Goal: Navigation & Orientation: Find specific page/section

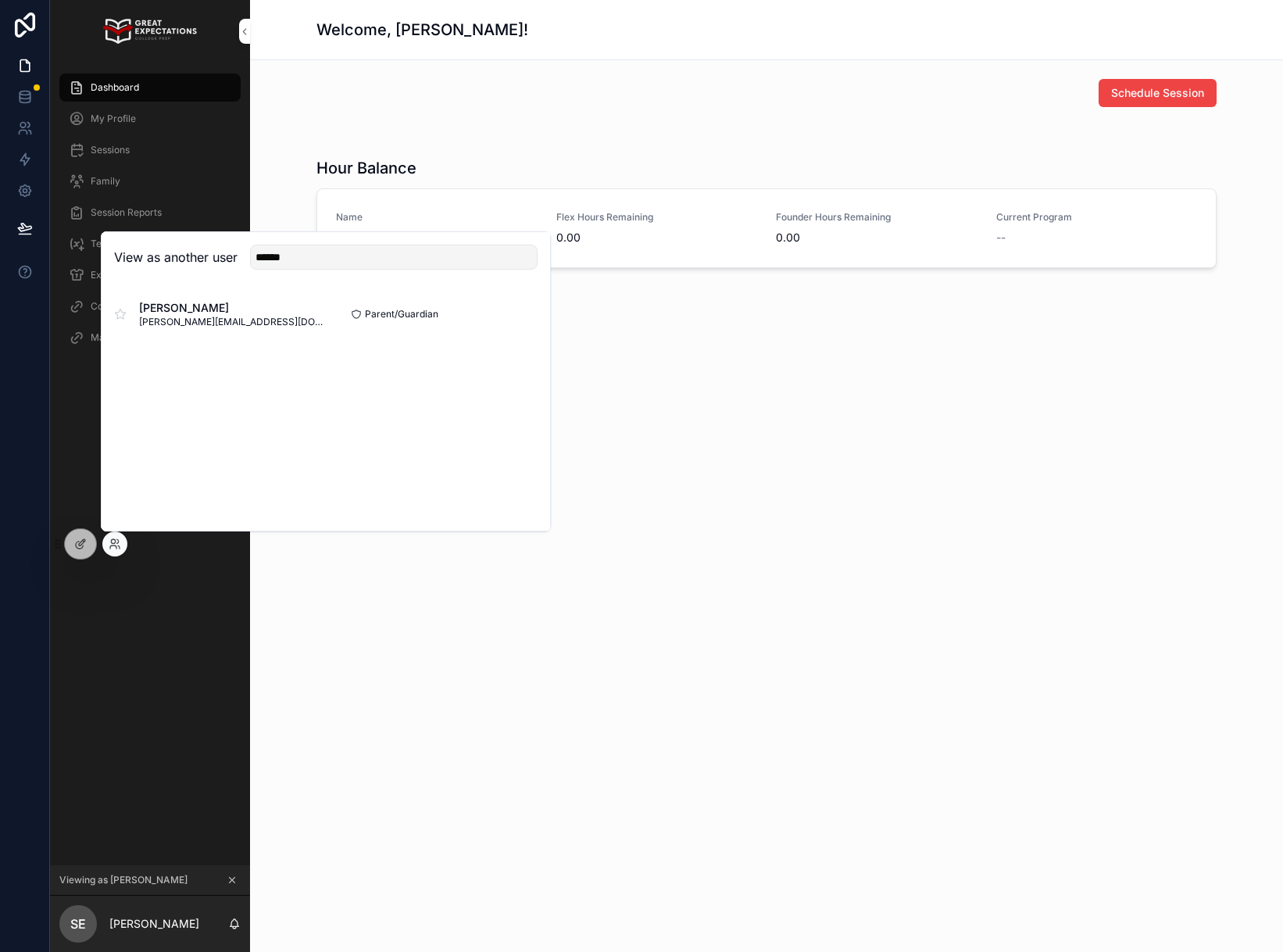
drag, startPoint x: 322, startPoint y: 260, endPoint x: 154, endPoint y: 238, distance: 169.4
click at [154, 238] on div "View as another user ******" at bounding box center [326, 257] width 448 height 50
type input "*****"
click at [524, 317] on button "Select" at bounding box center [517, 314] width 40 height 23
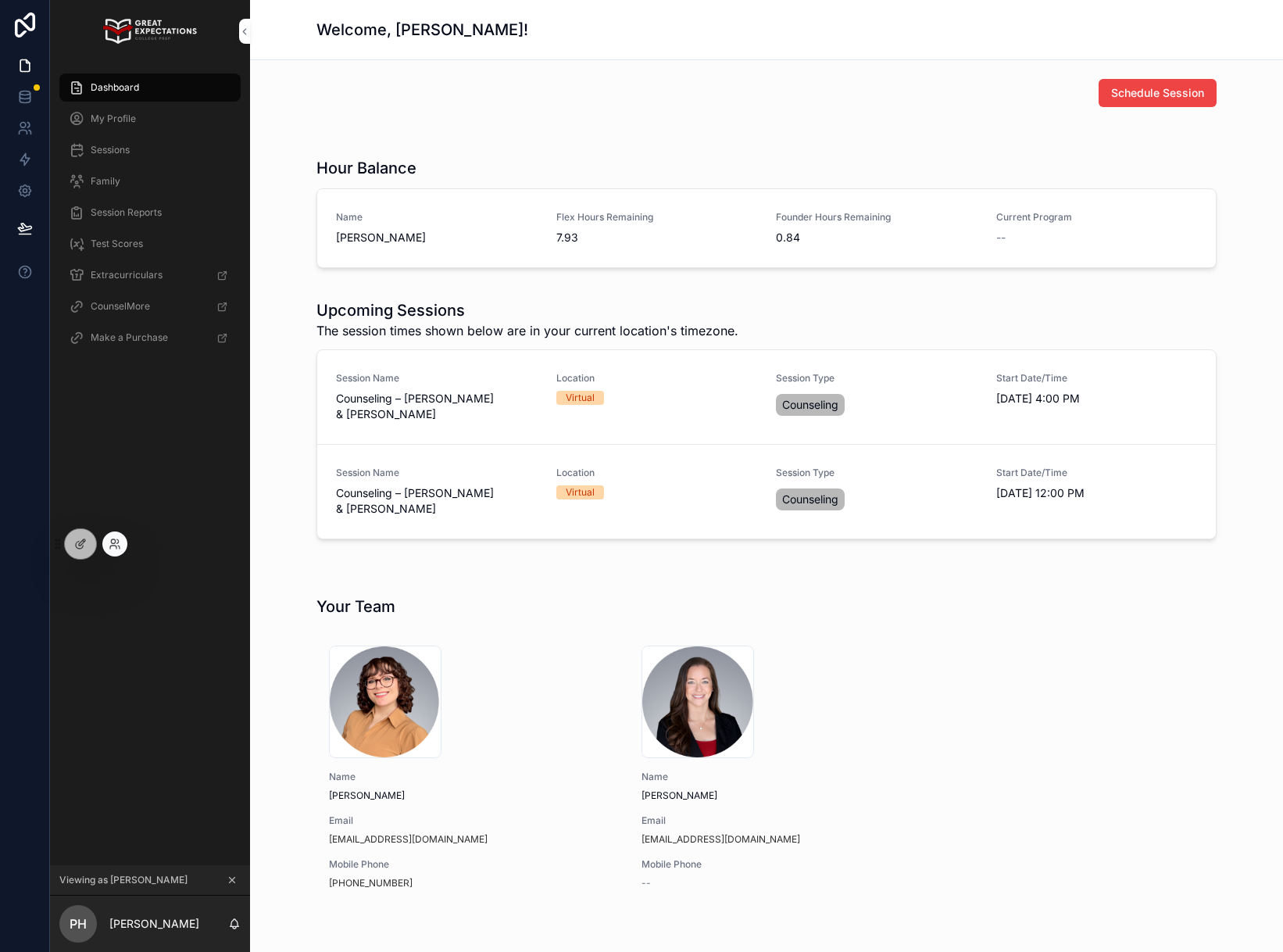
click at [121, 541] on div at bounding box center [115, 543] width 25 height 25
click at [117, 544] on icon at bounding box center [115, 543] width 13 height 13
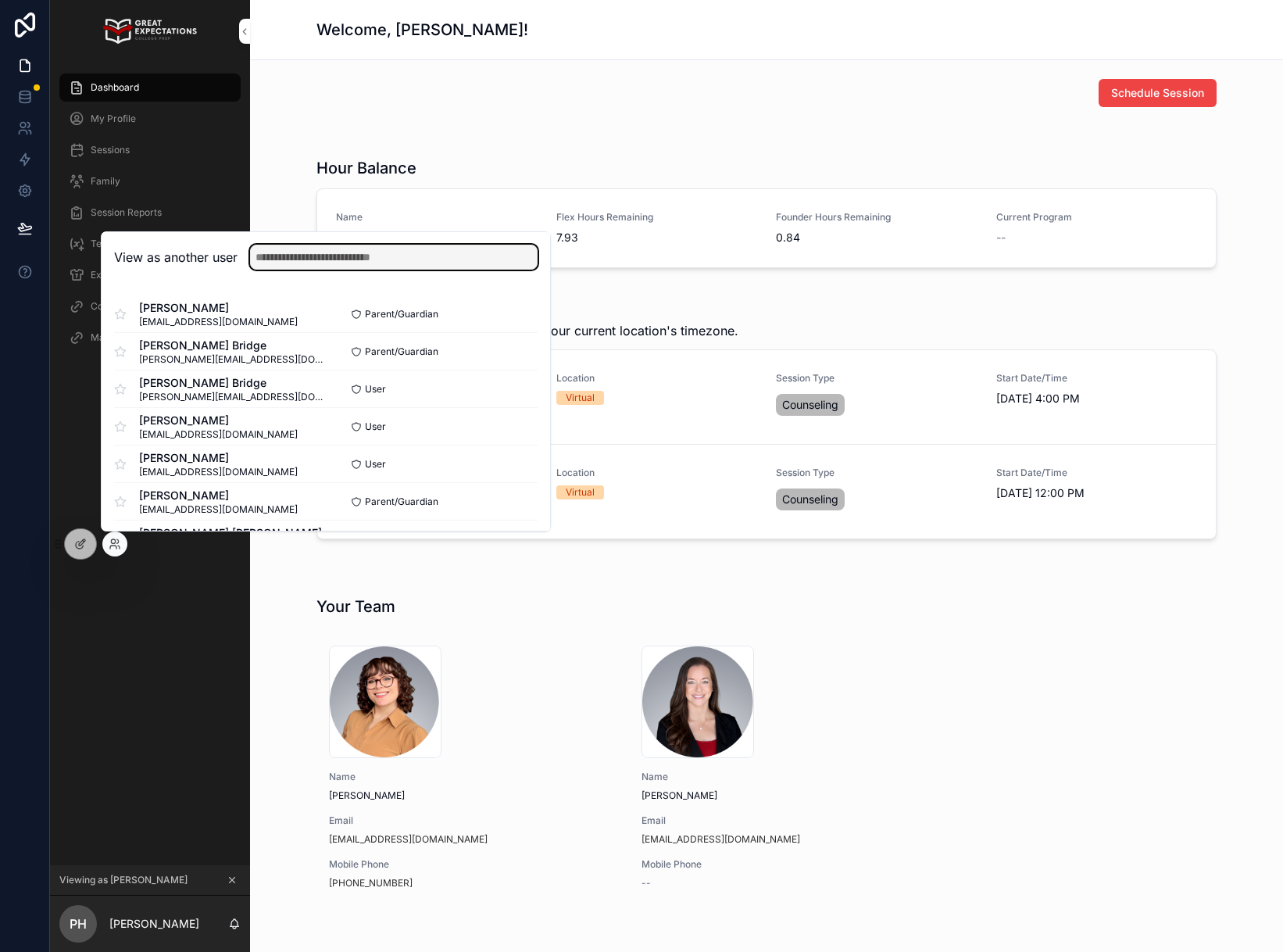
click at [340, 267] on input "text" at bounding box center [393, 257] width 287 height 25
type input "*"
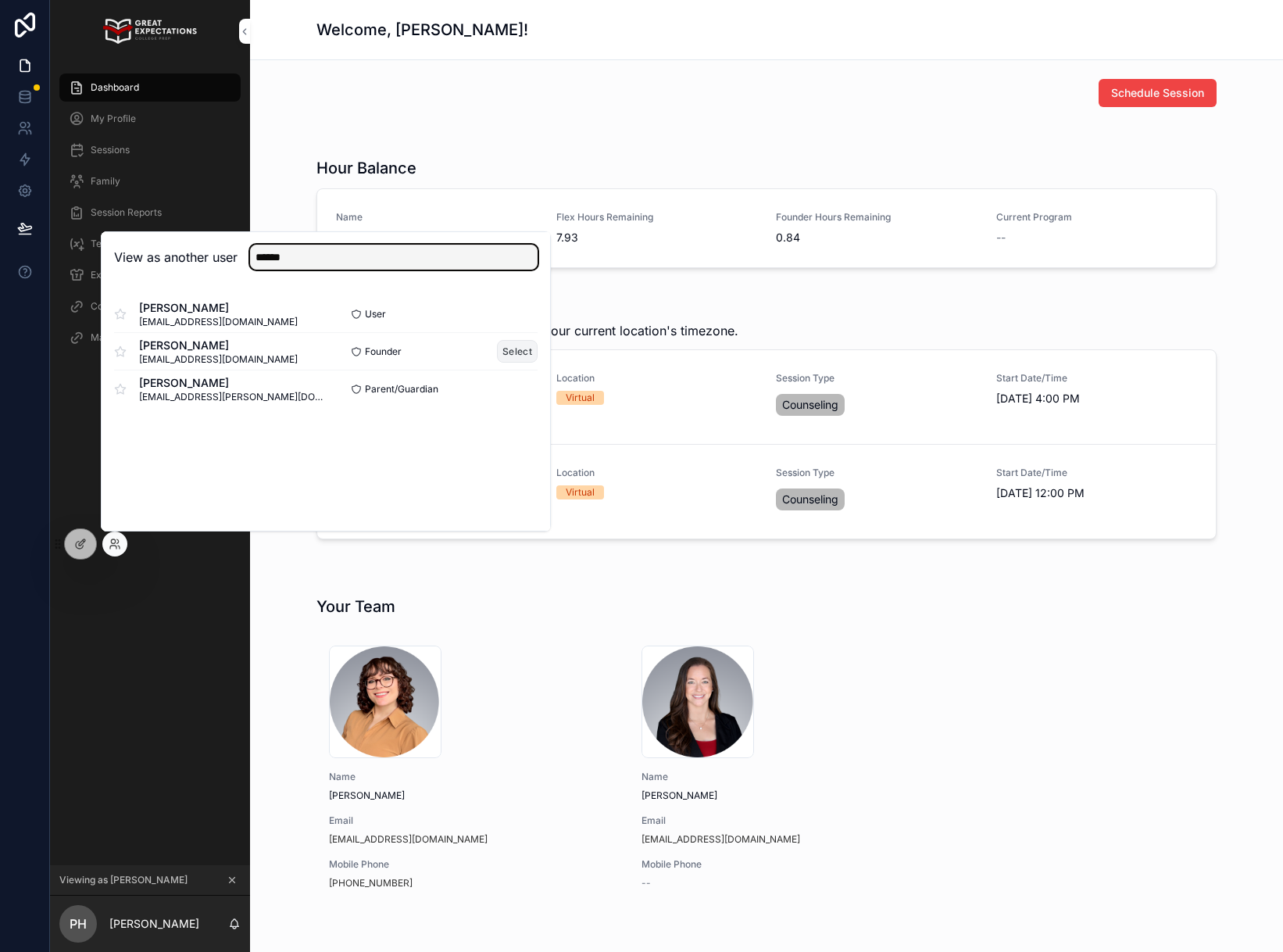
type input "******"
click at [526, 348] on button "Select" at bounding box center [517, 351] width 40 height 23
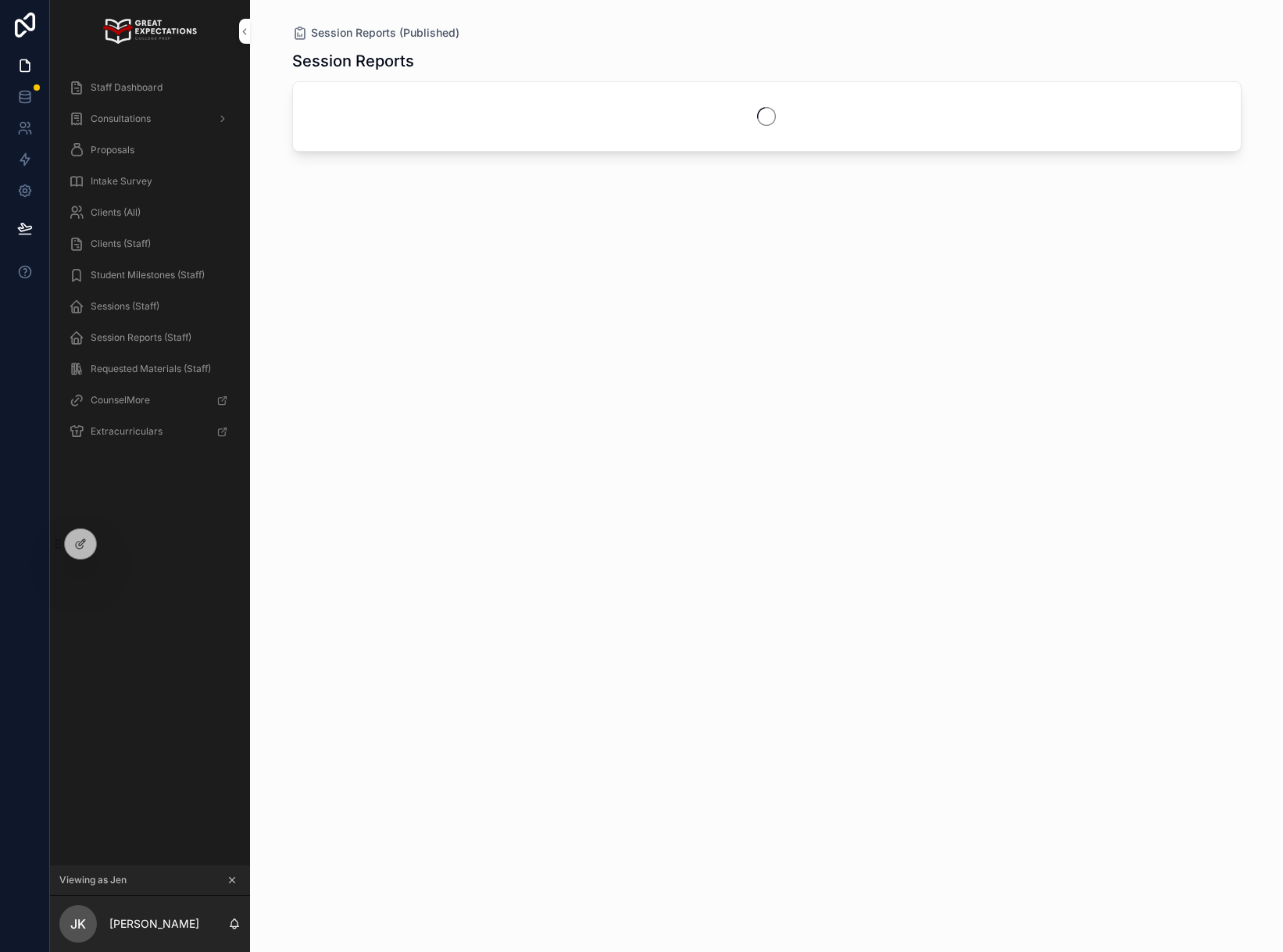
click at [166, 82] on div "Staff Dashboard" at bounding box center [150, 87] width 163 height 25
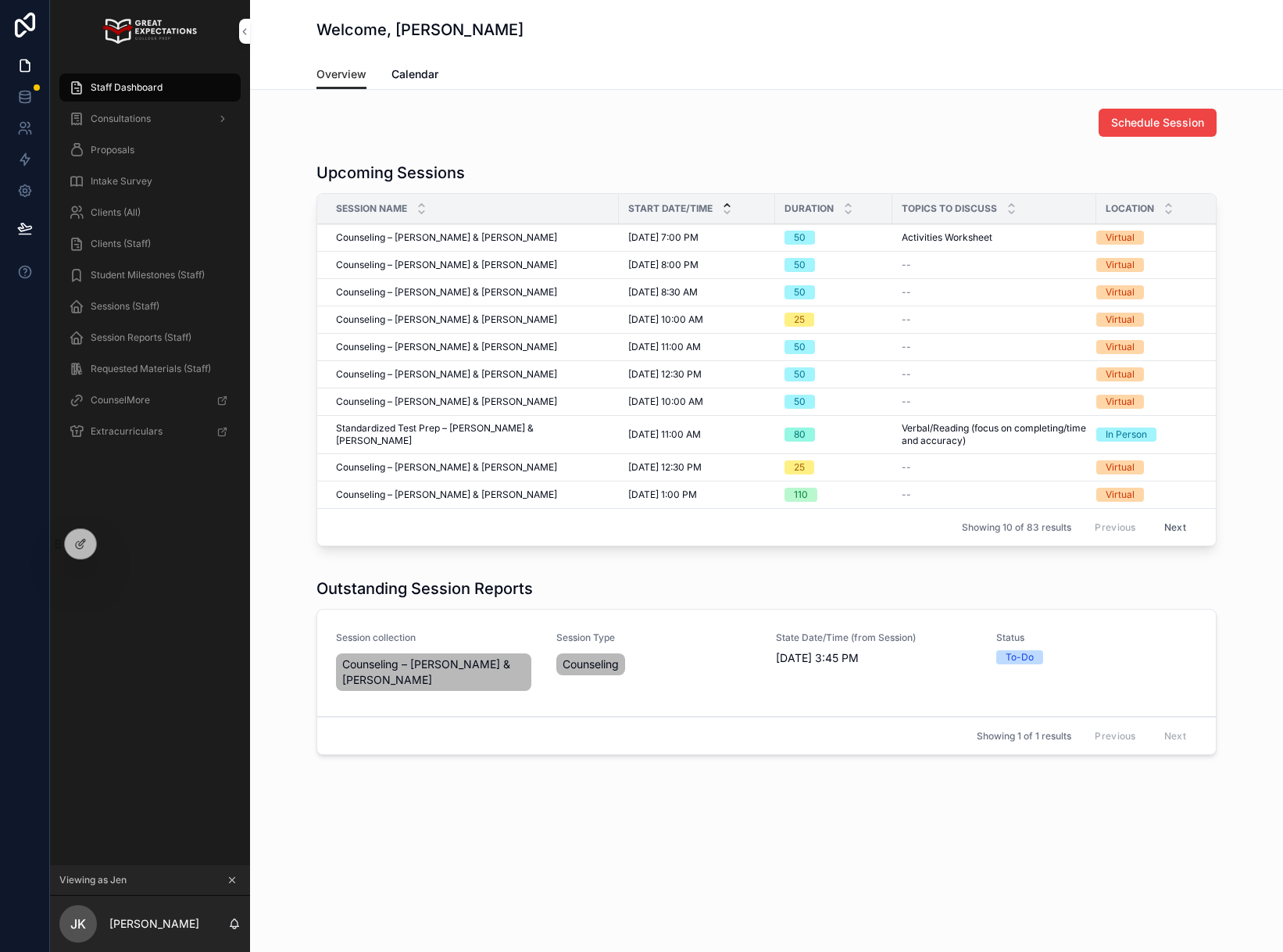
click at [133, 307] on span "Sessions (Staff)" at bounding box center [125, 306] width 69 height 13
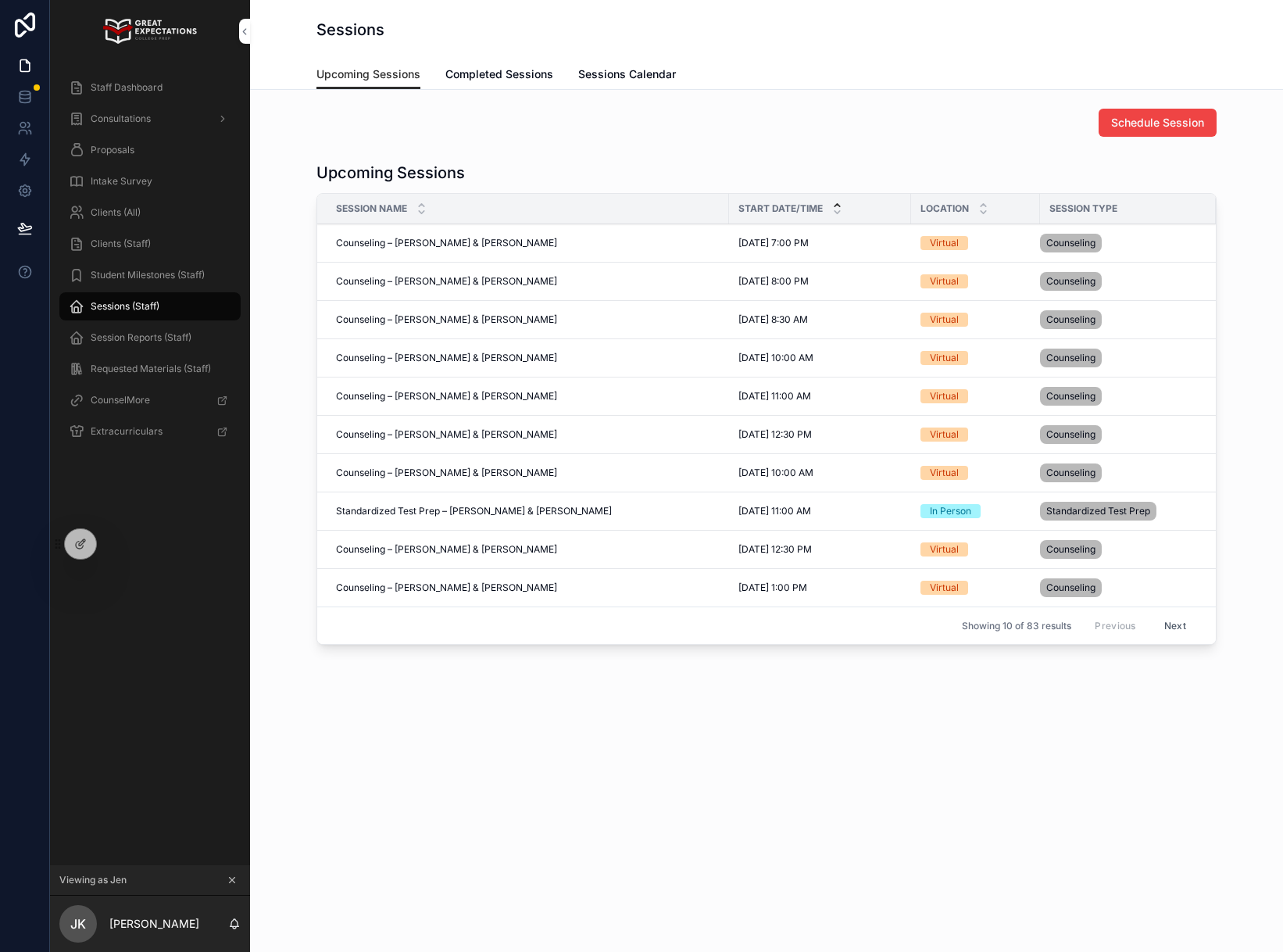
click at [498, 66] on span "Completed Sessions" at bounding box center [499, 74] width 108 height 16
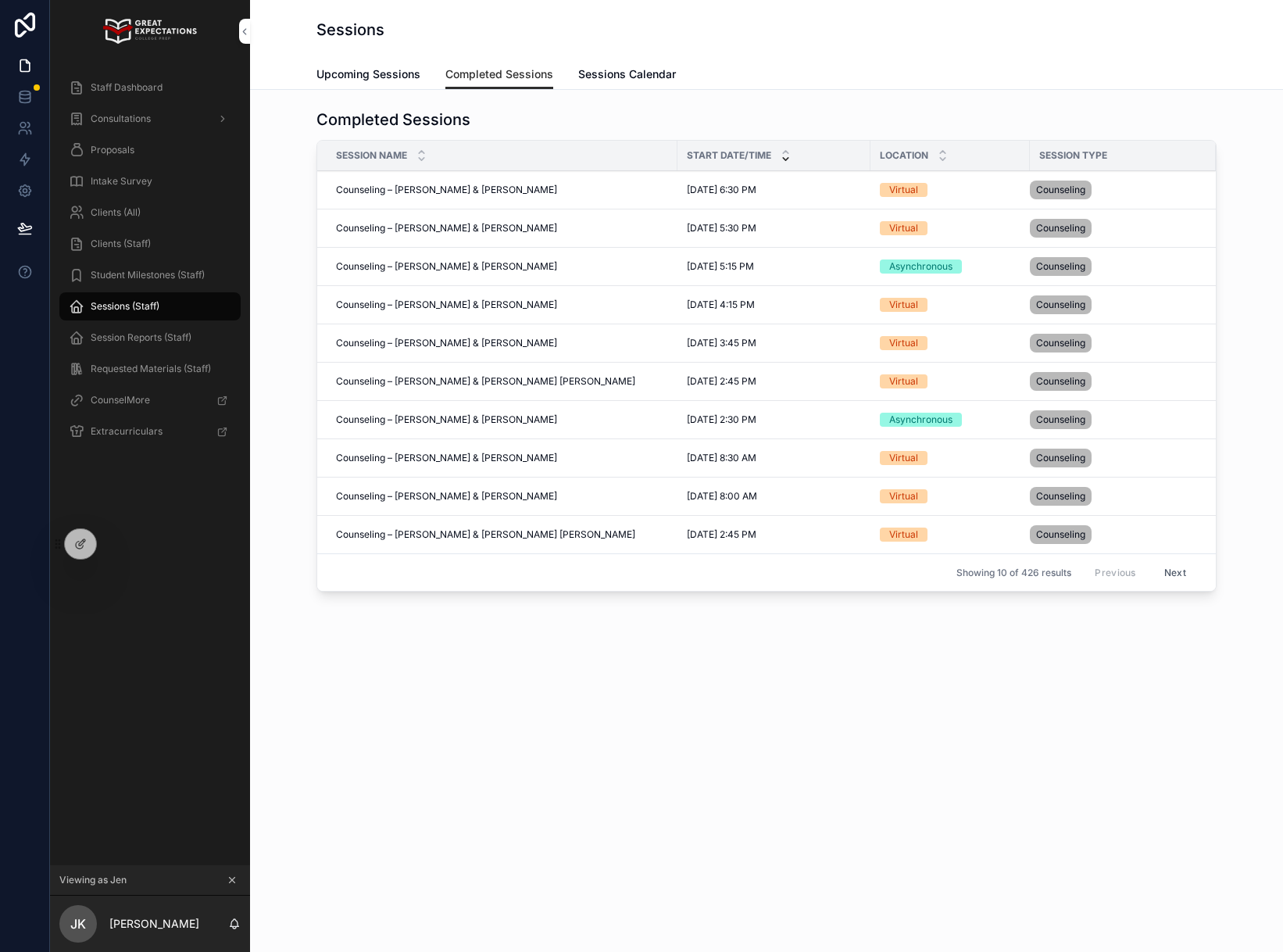
click at [504, 195] on span "Counseling – [PERSON_NAME] & [PERSON_NAME]" at bounding box center [446, 190] width 221 height 13
click at [594, 423] on div "Counseling – Jen Kaifesh & Oliver Bettinelli Counseling – Jen Kaifesh & Oliver …" at bounding box center [502, 420] width 332 height 13
click at [109, 339] on span "Session Reports (Staff)" at bounding box center [141, 338] width 101 height 13
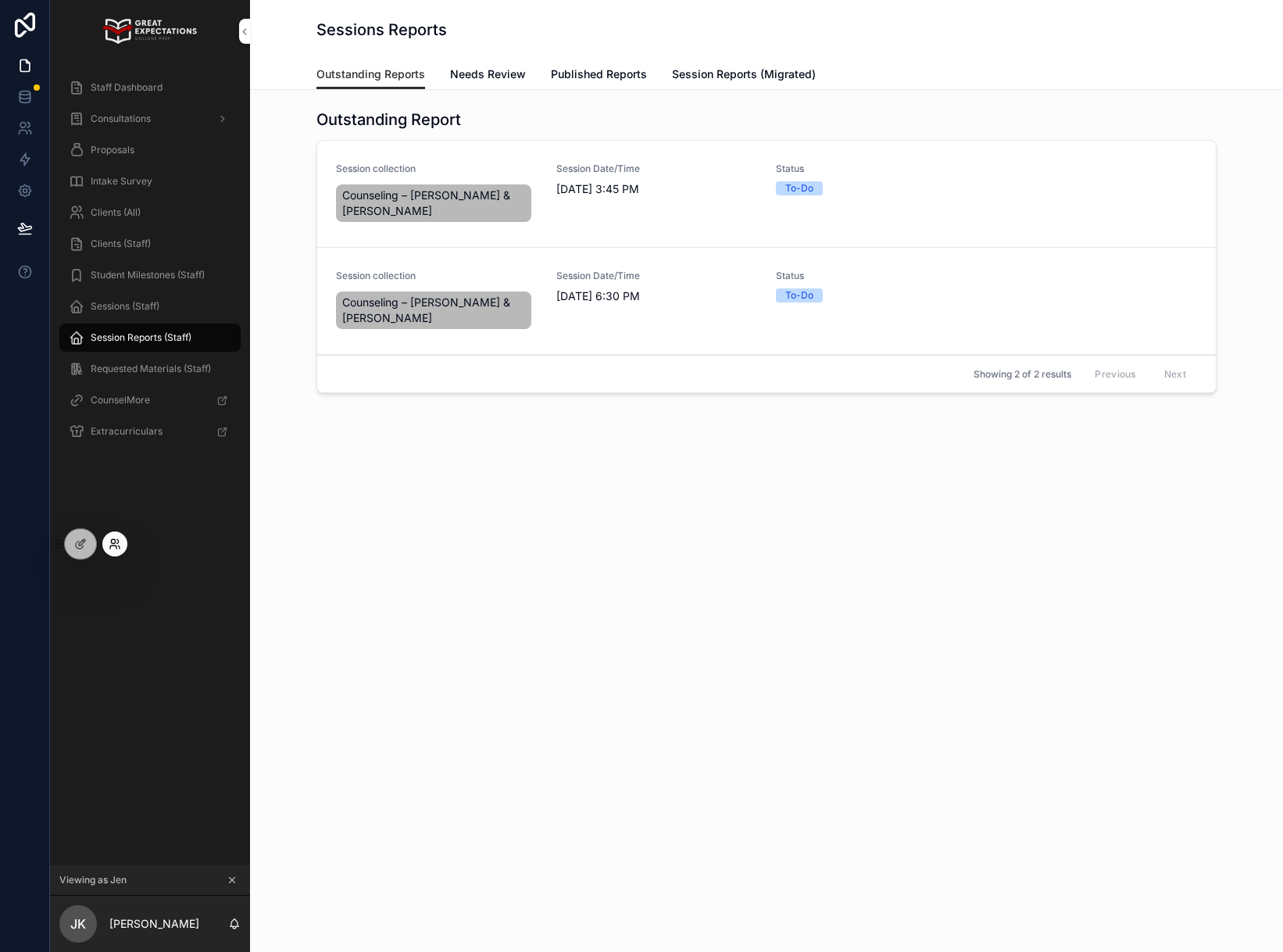
click at [118, 546] on icon at bounding box center [115, 543] width 13 height 13
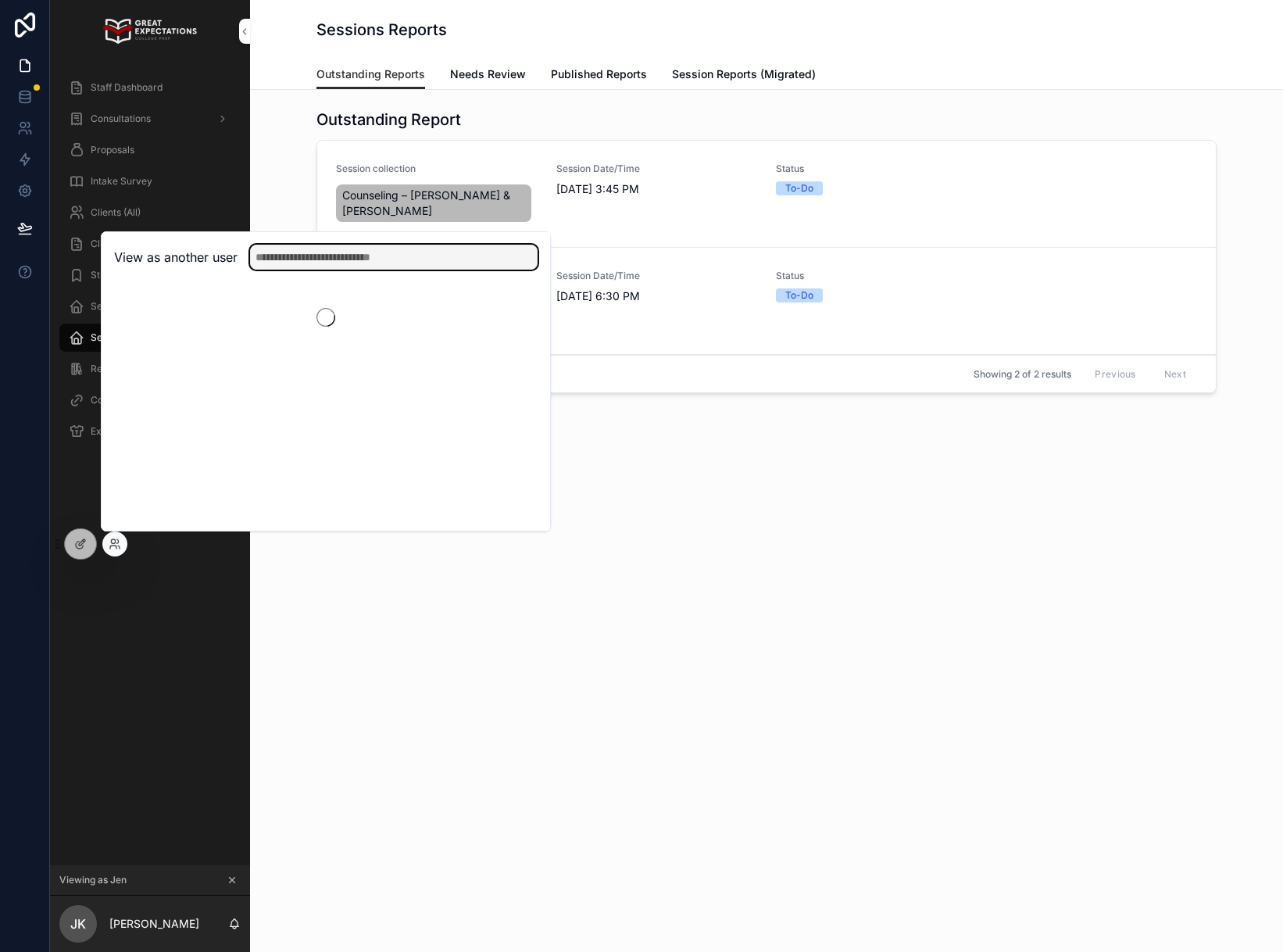
click at [339, 248] on input "text" at bounding box center [393, 257] width 287 height 25
type input "******"
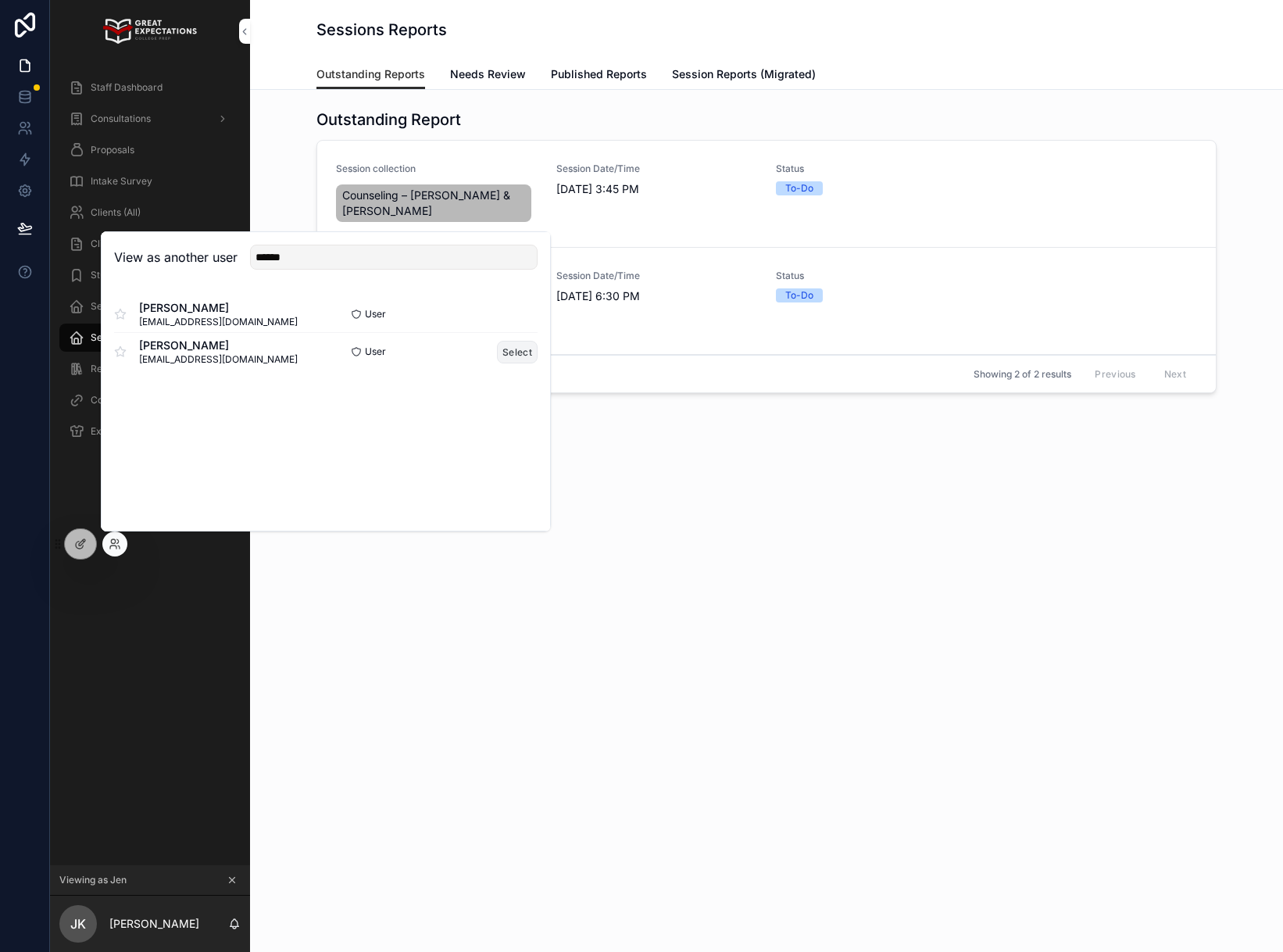
click at [500, 353] on button "Select" at bounding box center [517, 352] width 40 height 23
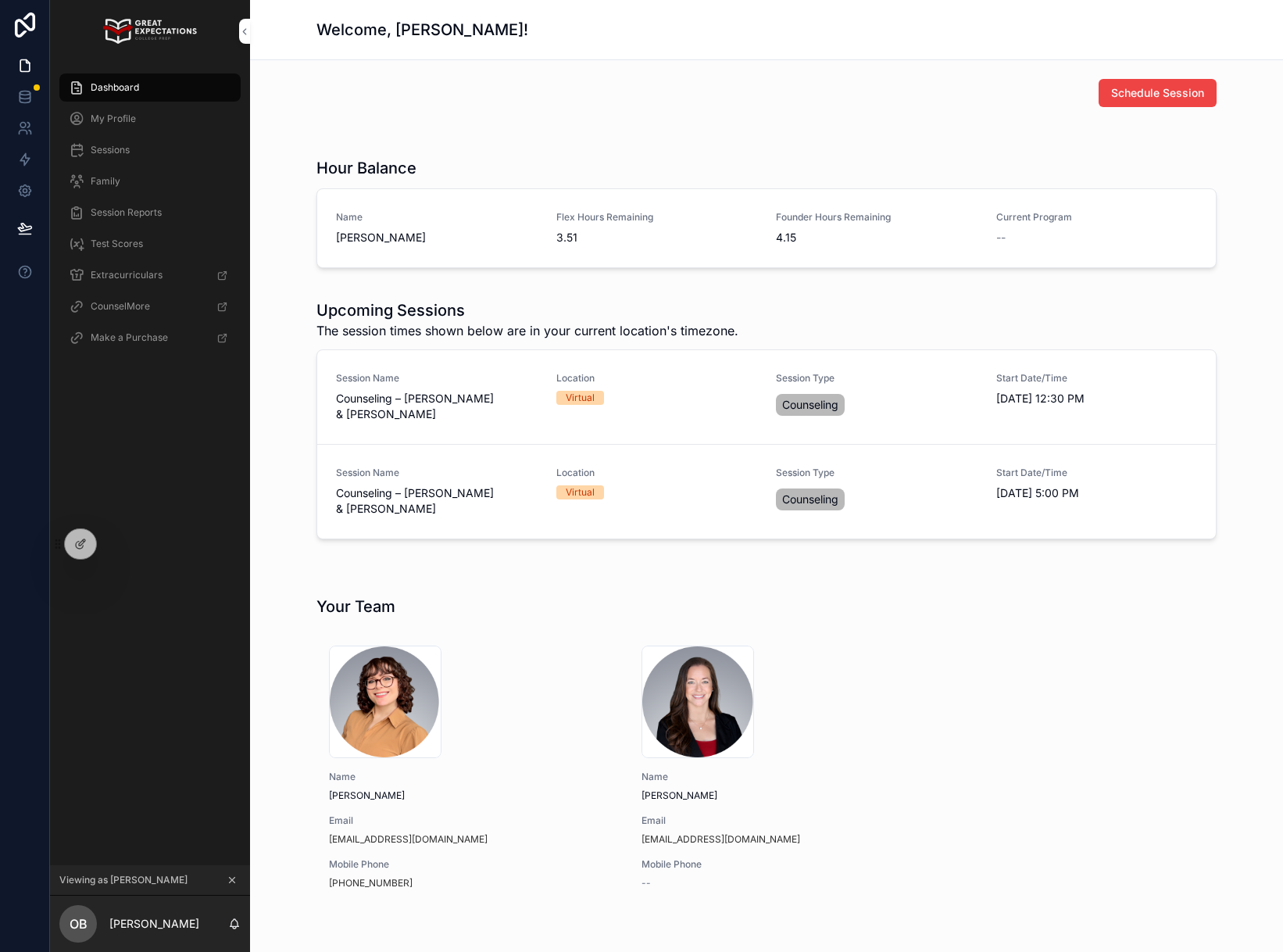
click at [139, 144] on div "Sessions" at bounding box center [150, 149] width 163 height 25
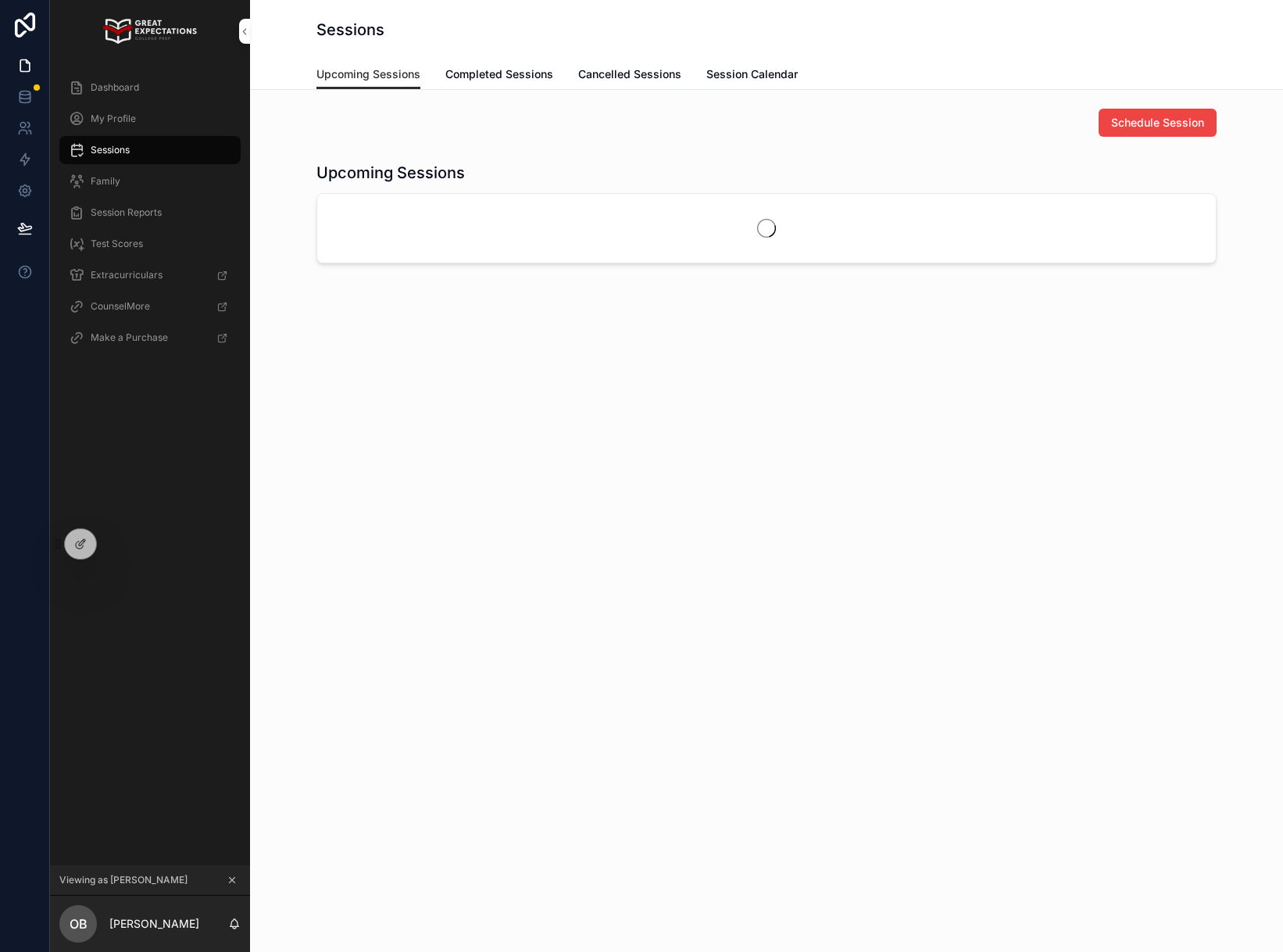
click at [522, 61] on link "Completed Sessions" at bounding box center [499, 76] width 108 height 32
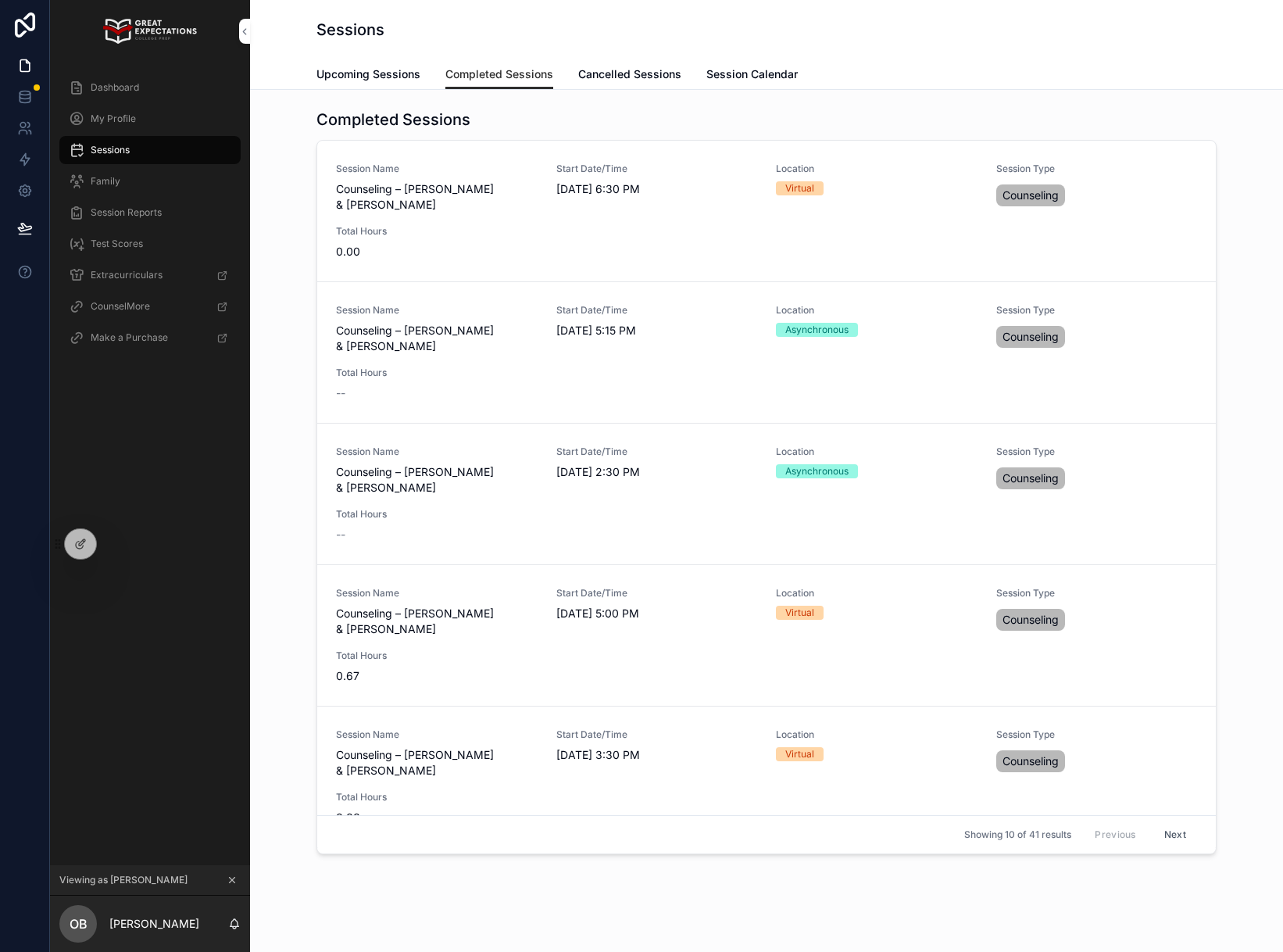
click at [228, 886] on button "scrollable content" at bounding box center [231, 879] width 17 height 17
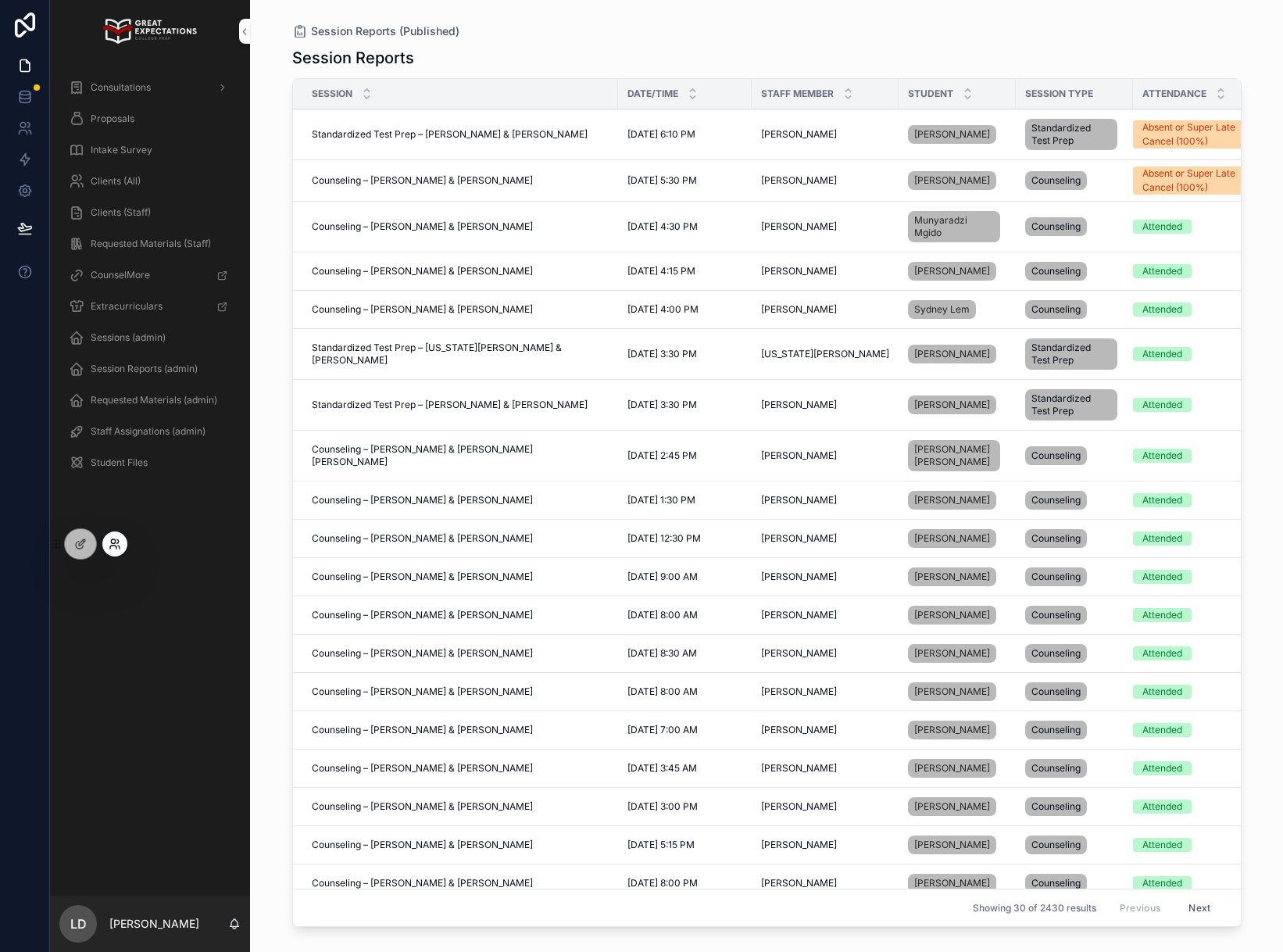
click at [111, 544] on icon at bounding box center [115, 543] width 13 height 13
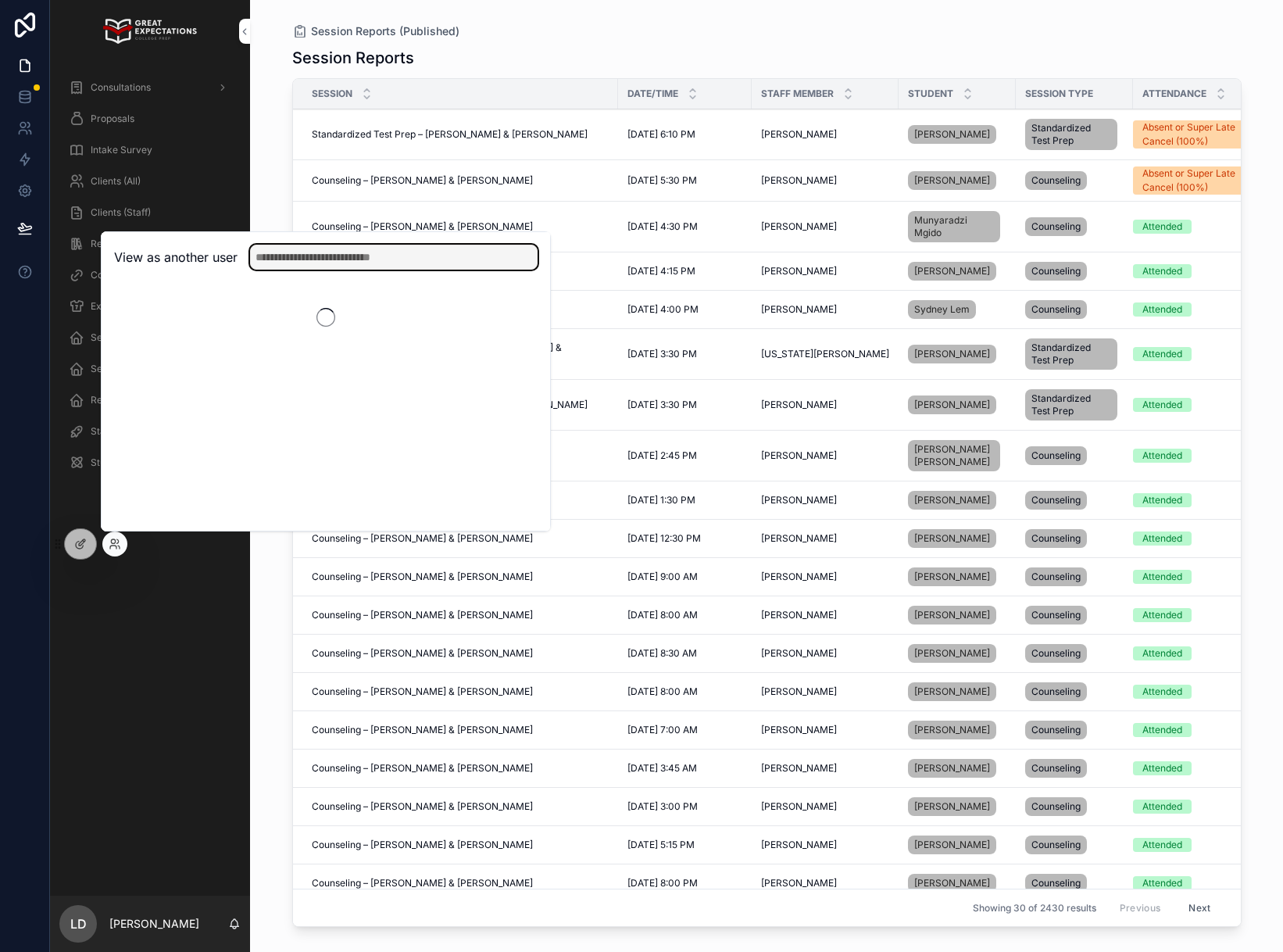
click at [314, 253] on input "text" at bounding box center [393, 257] width 287 height 25
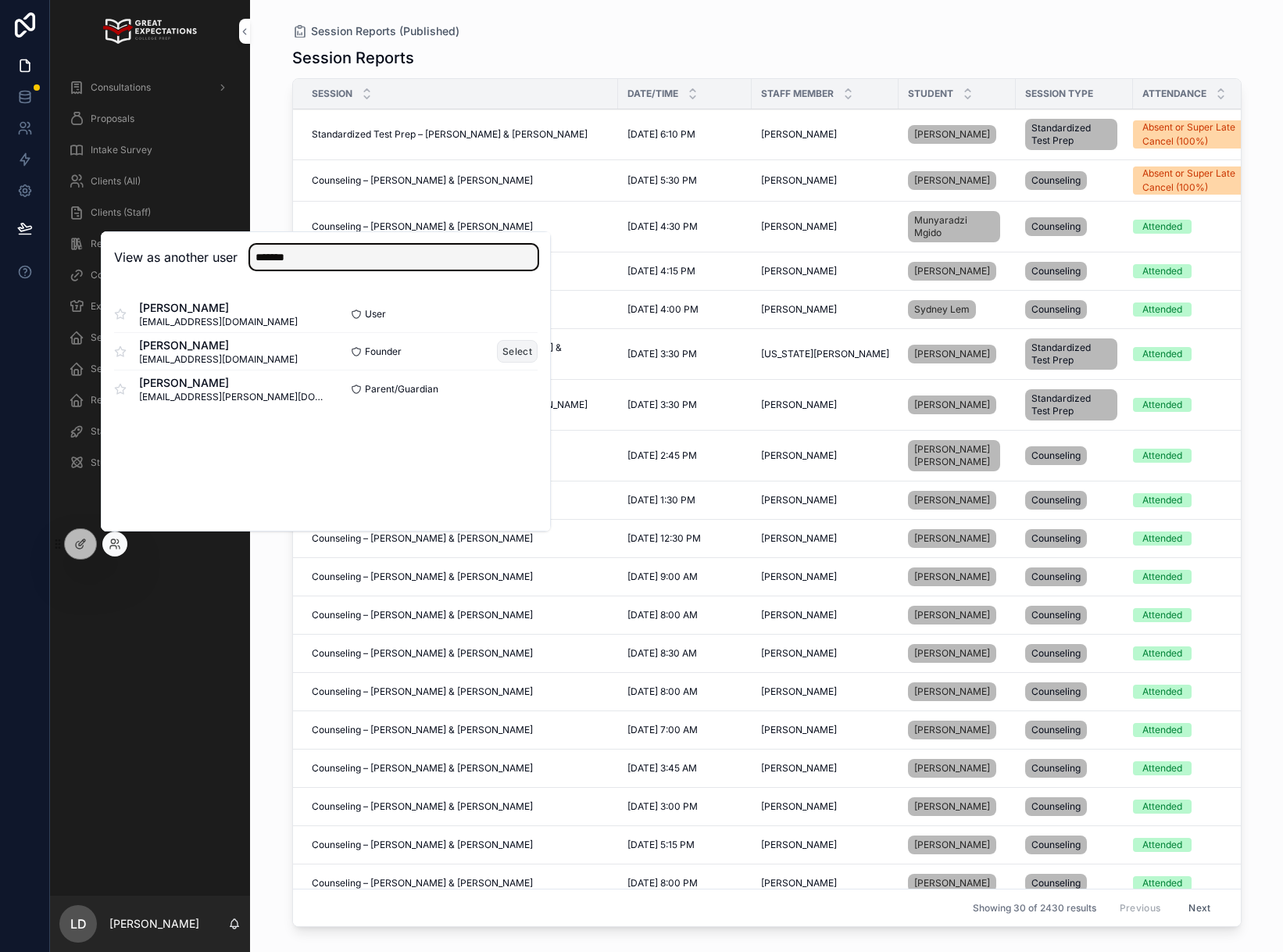
type input "*******"
click at [525, 350] on button "Select" at bounding box center [517, 351] width 40 height 23
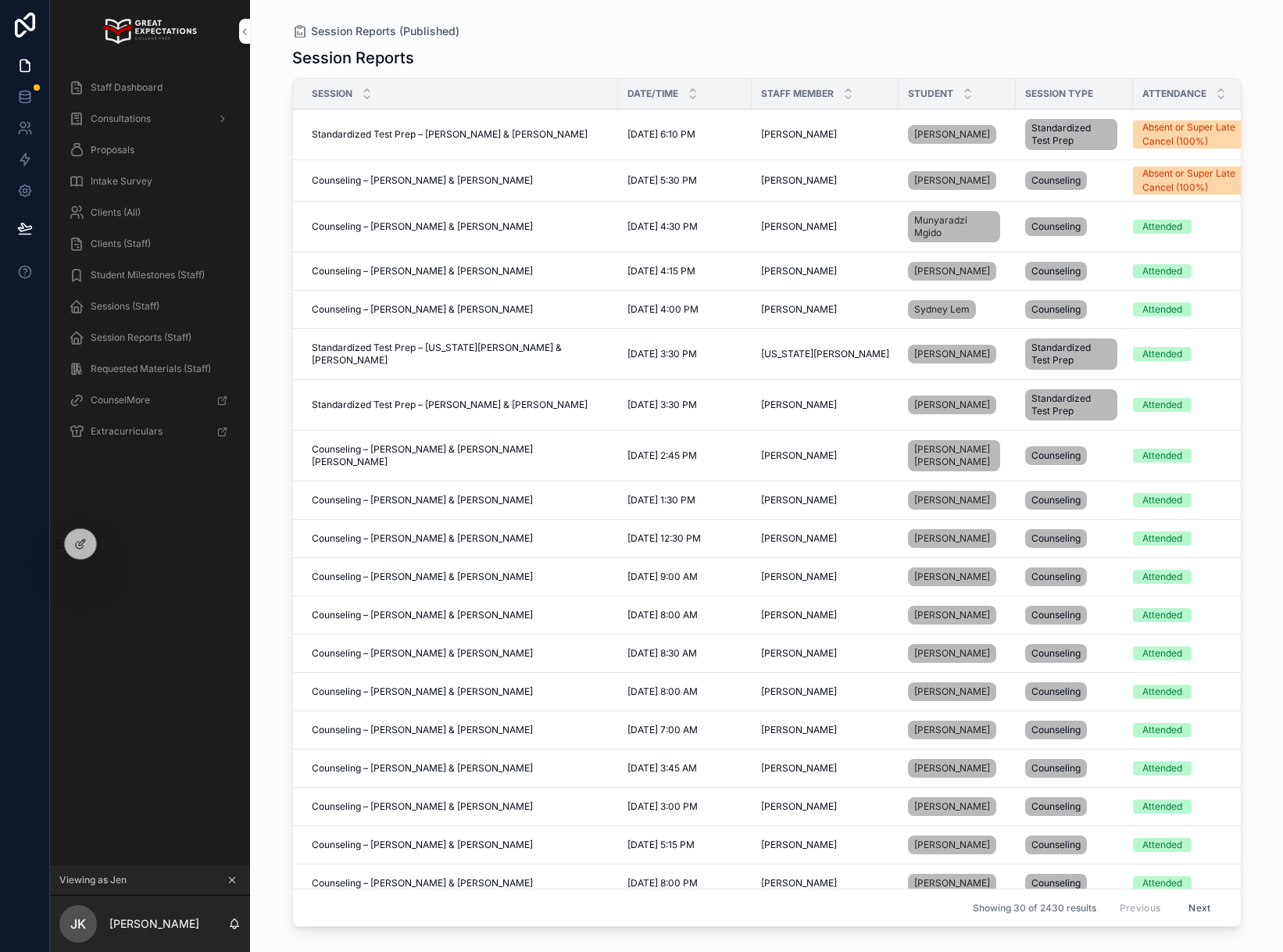
click at [149, 296] on div "Sessions (Staff)" at bounding box center [150, 306] width 163 height 25
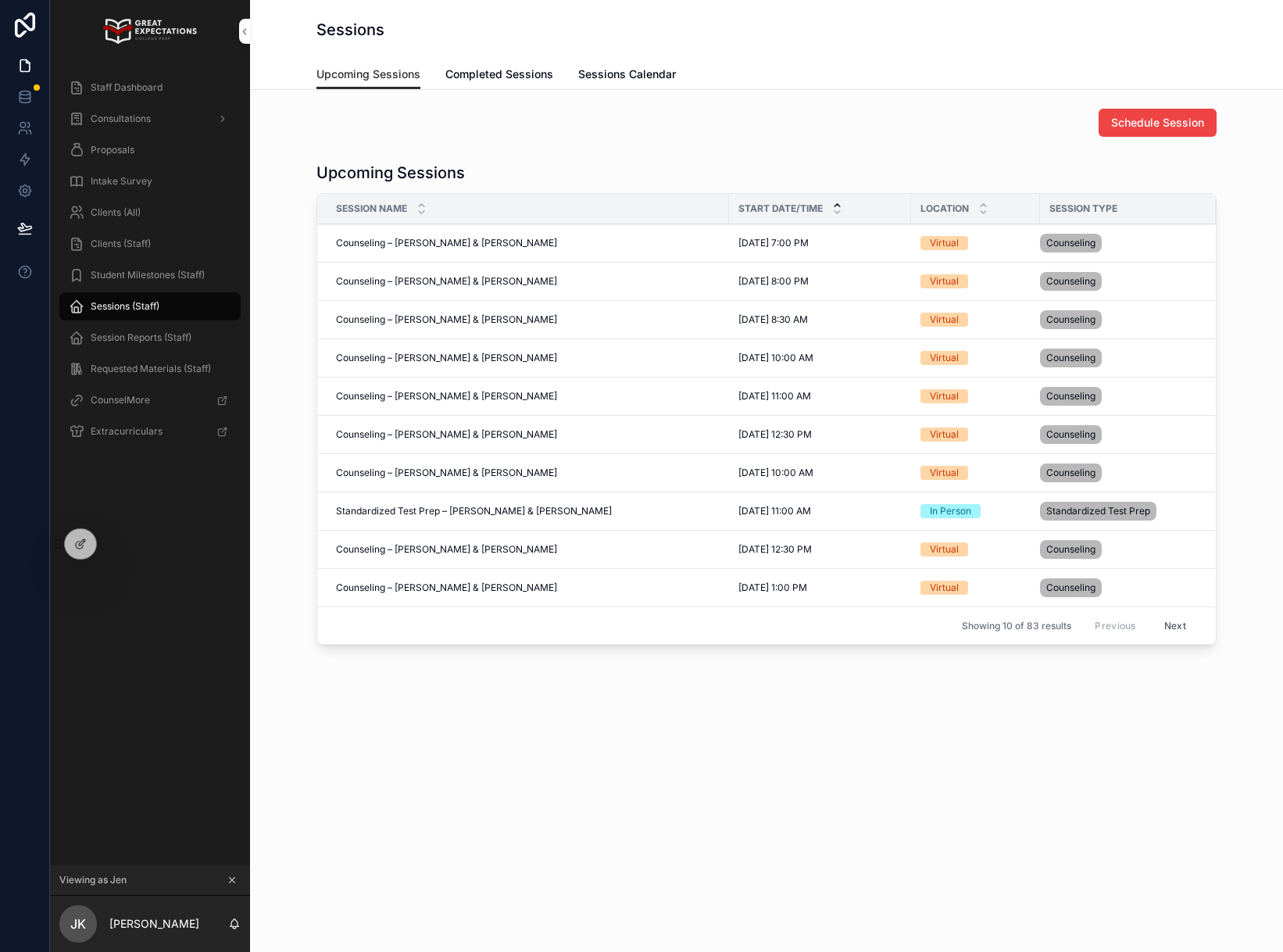
click at [499, 81] on span "Completed Sessions" at bounding box center [499, 74] width 108 height 16
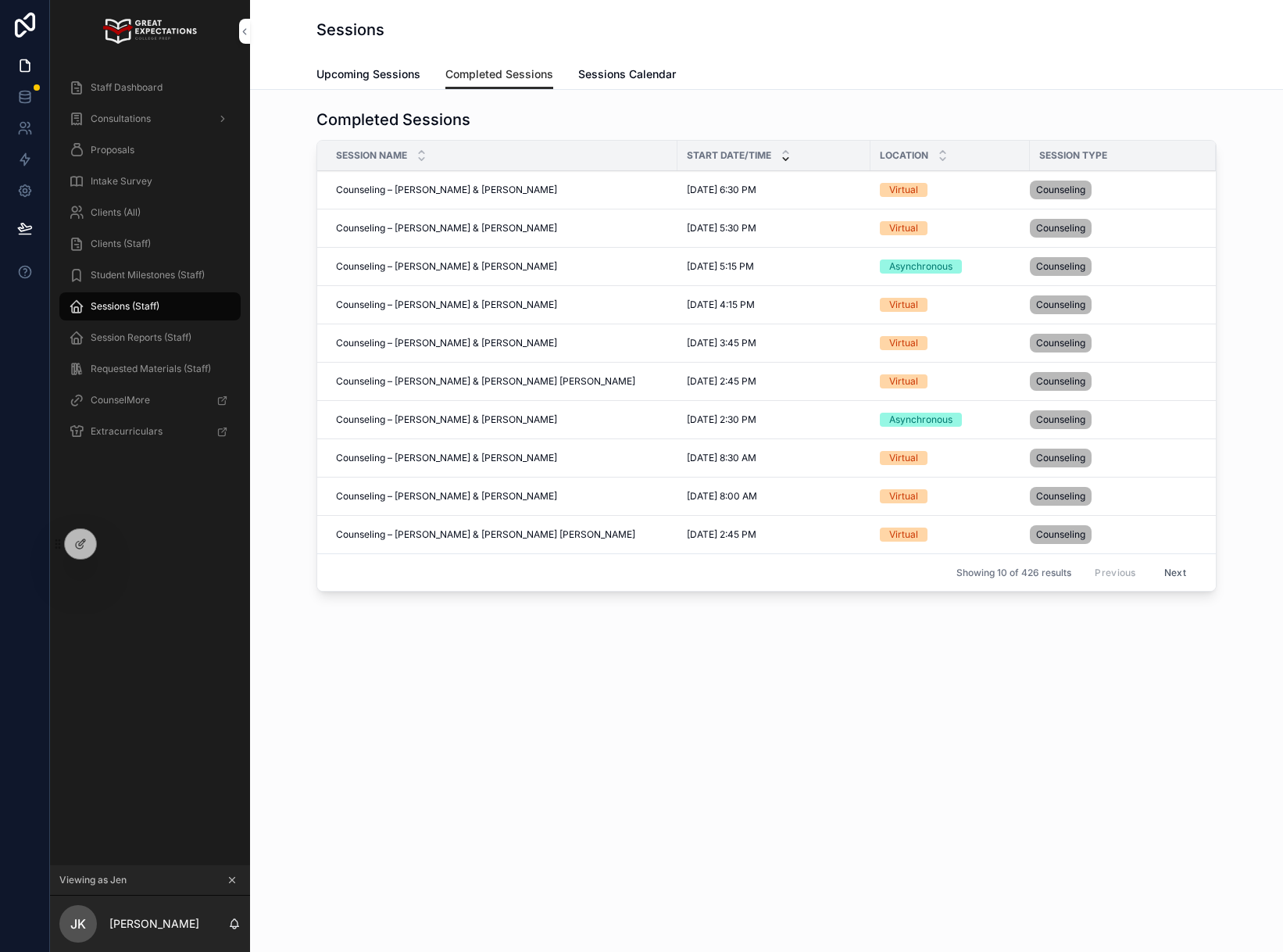
click at [111, 339] on span "Session Reports (Staff)" at bounding box center [141, 338] width 101 height 13
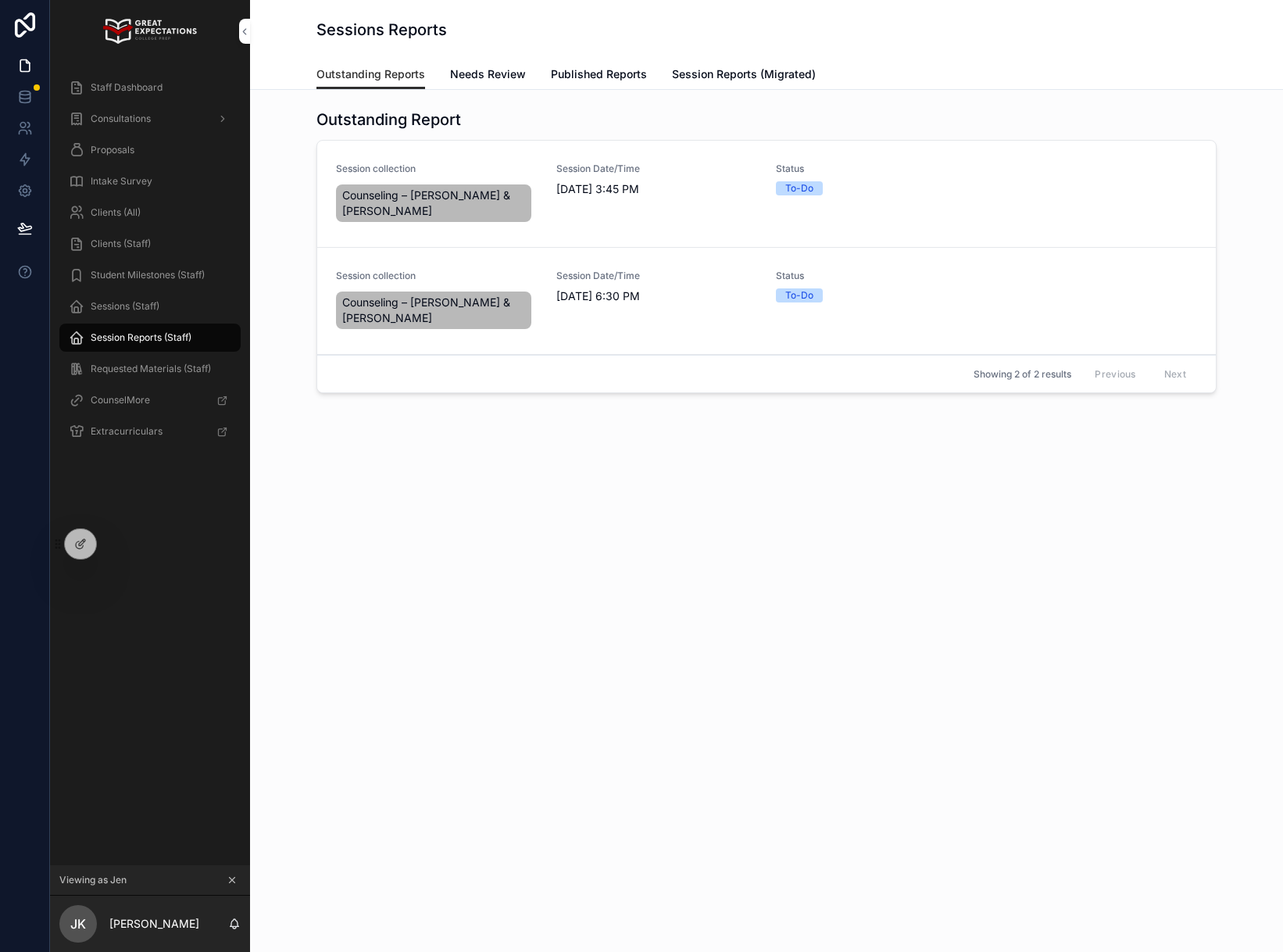
click at [616, 78] on span "Published Reports" at bounding box center [599, 74] width 96 height 16
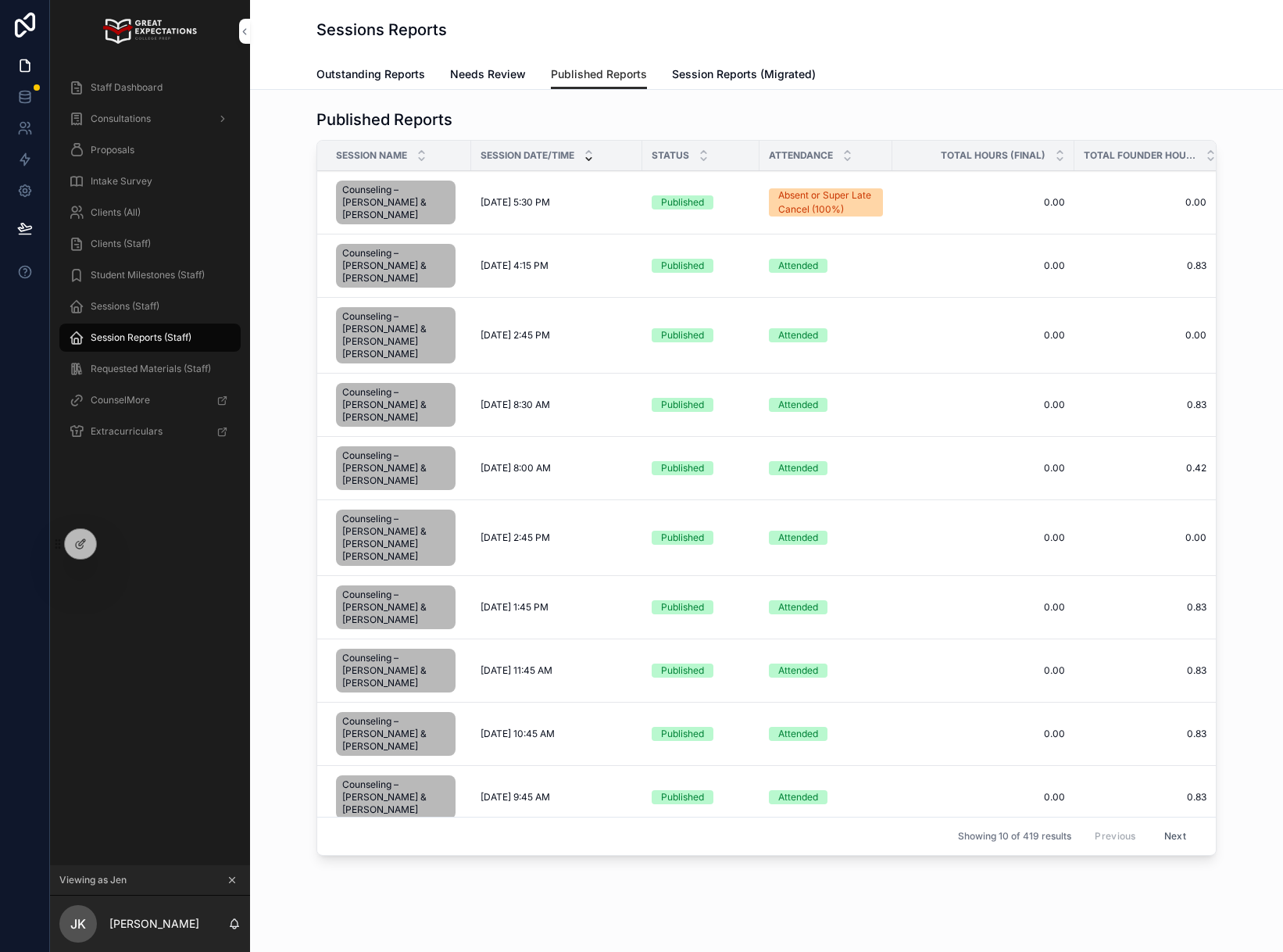
click at [136, 80] on div "Staff Dashboard" at bounding box center [150, 87] width 163 height 25
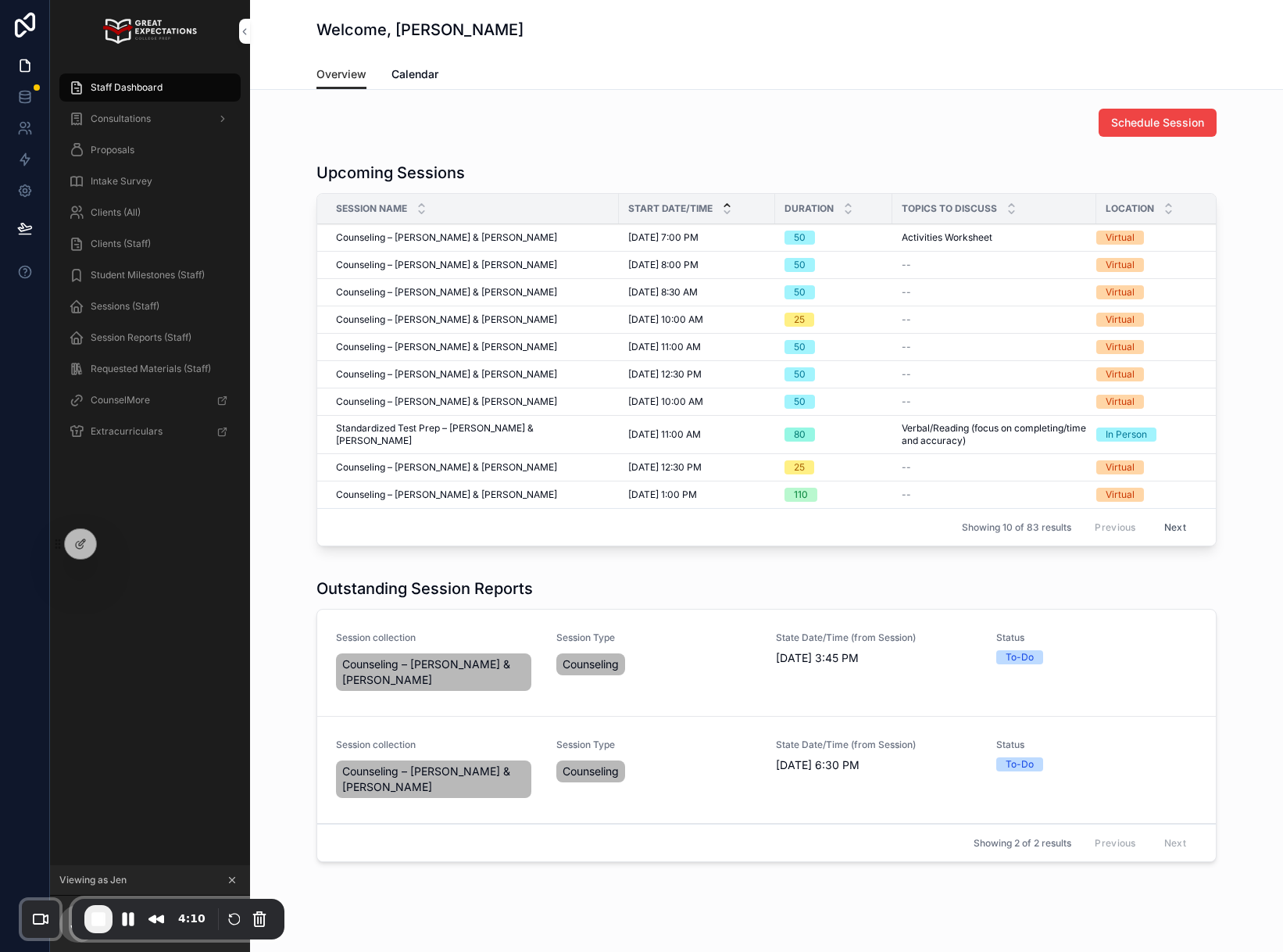
click at [140, 89] on span "Staff Dashboard" at bounding box center [126, 87] width 72 height 13
click at [120, 337] on span "Session Reports (Staff)" at bounding box center [141, 338] width 101 height 13
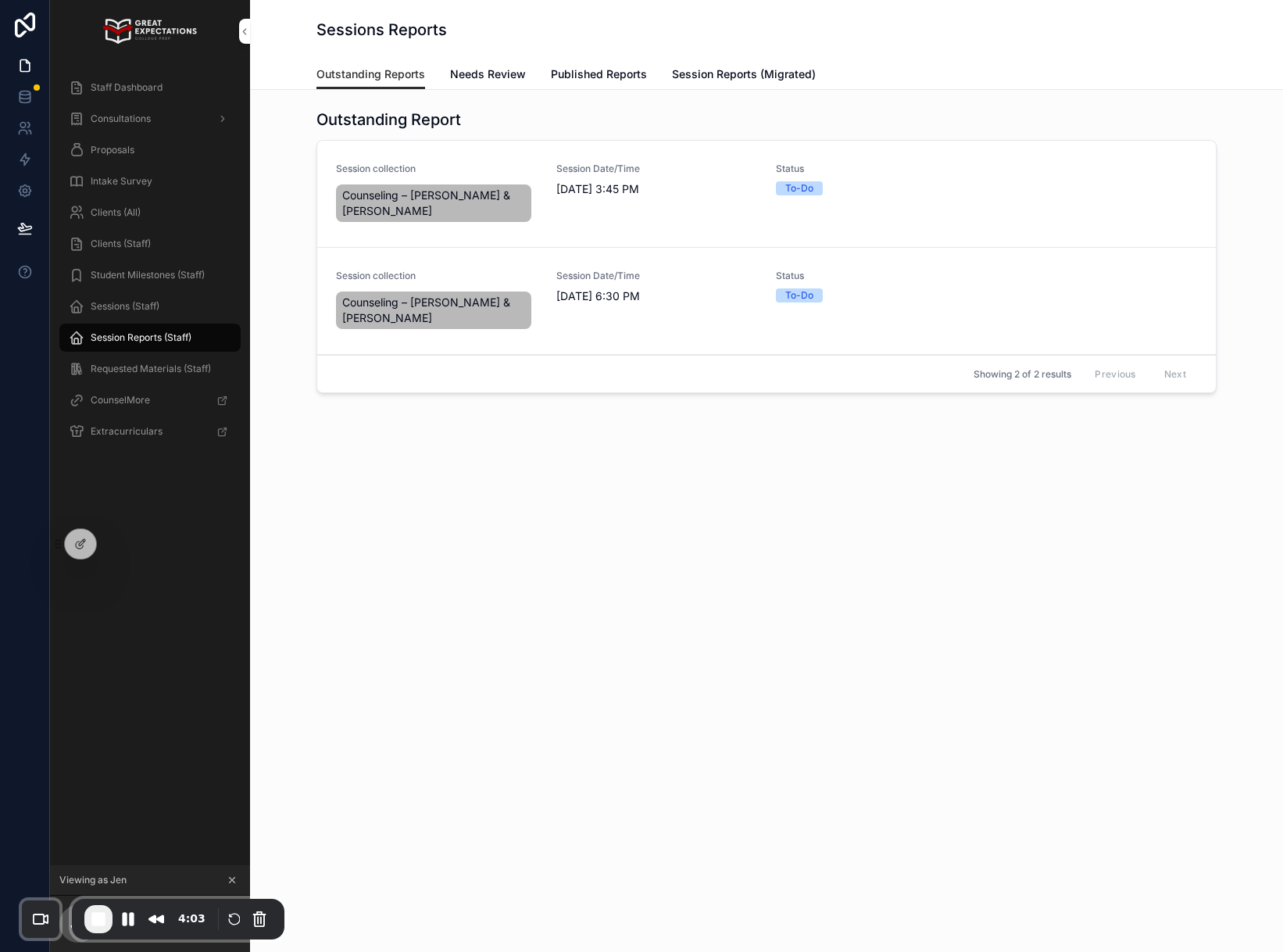
click at [577, 71] on span "Published Reports" at bounding box center [599, 74] width 96 height 16
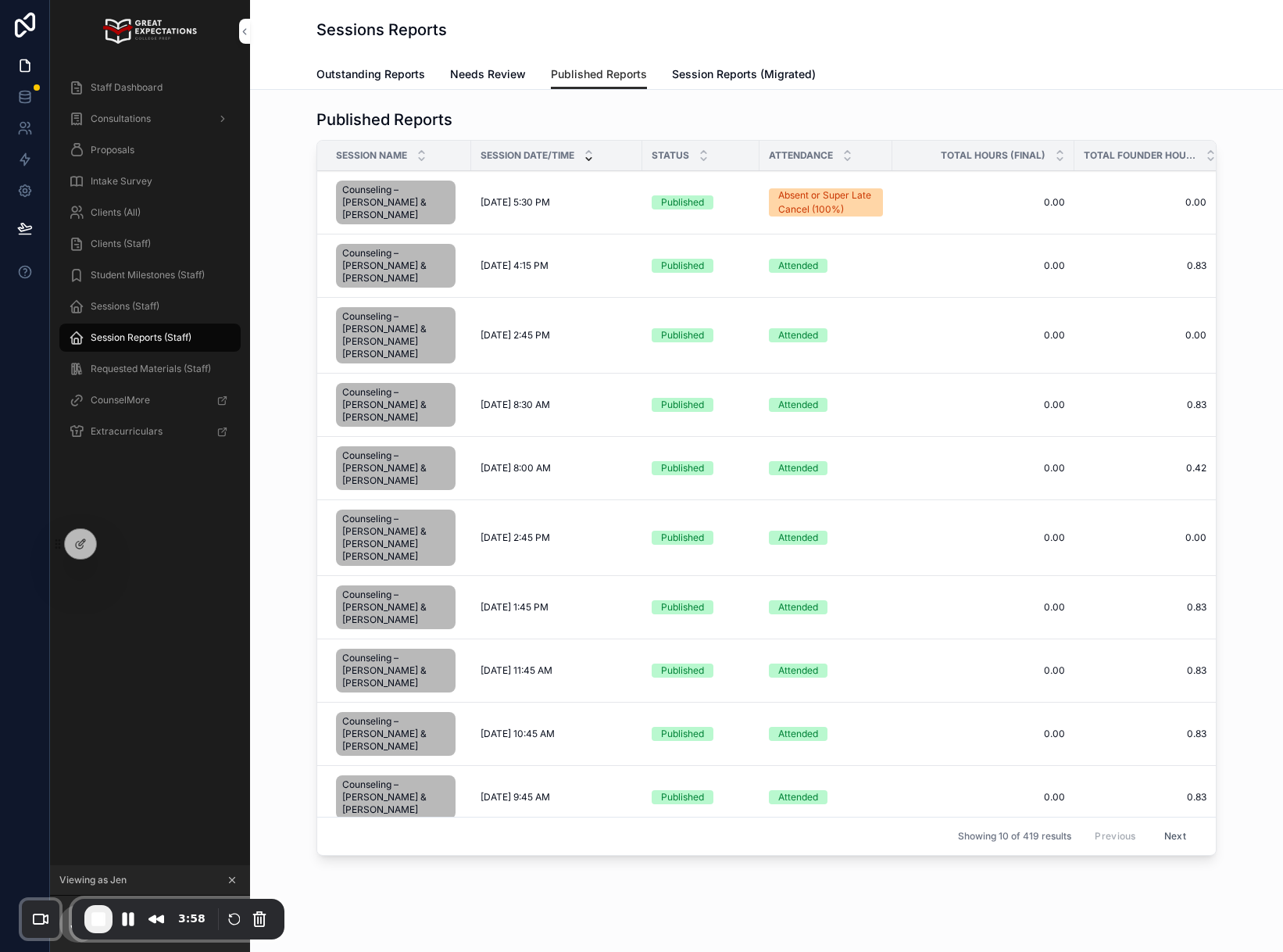
click at [100, 302] on span "Sessions (Staff)" at bounding box center [125, 306] width 69 height 13
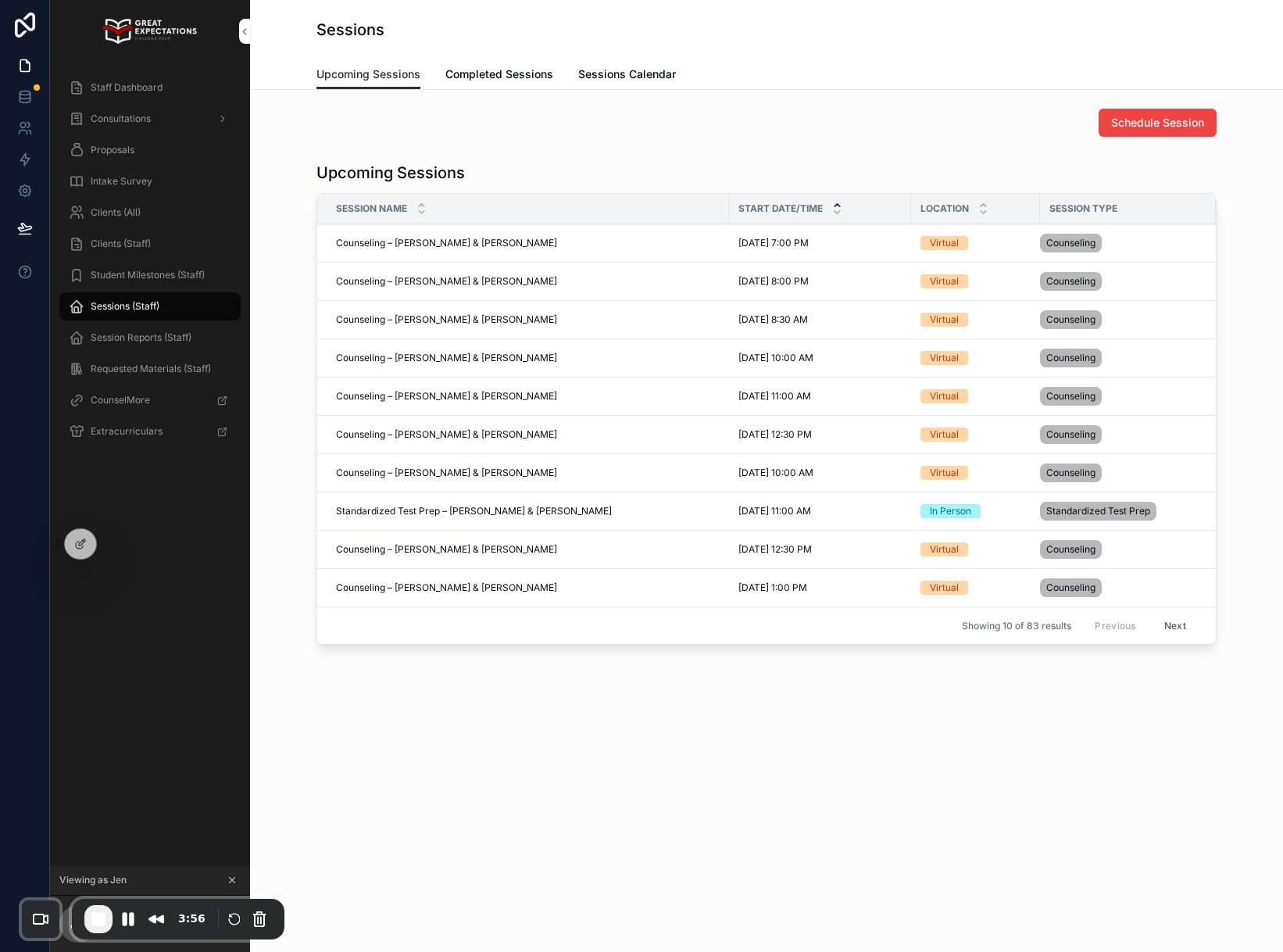
click at [518, 80] on span "Completed Sessions" at bounding box center [499, 74] width 108 height 16
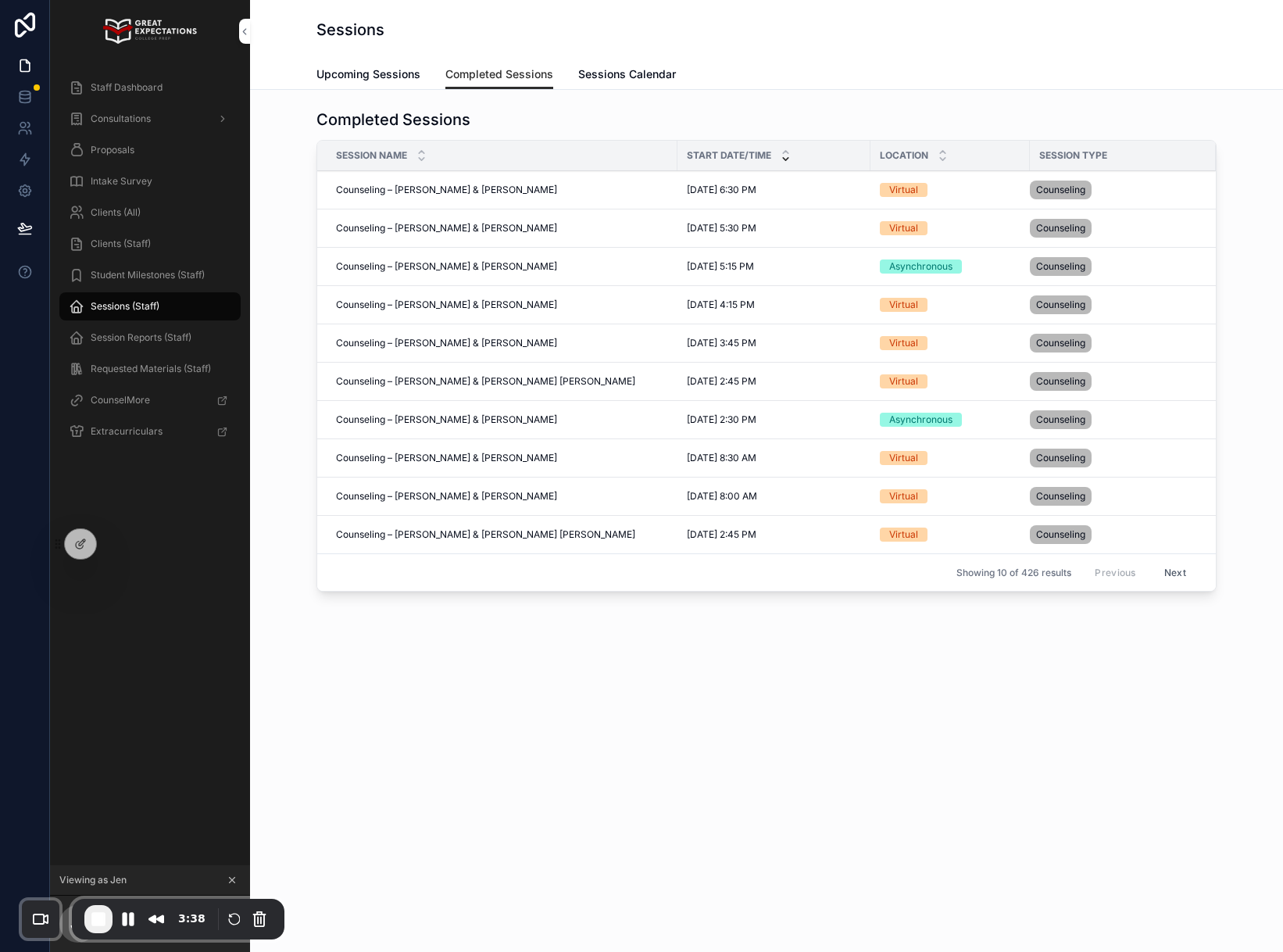
click at [96, 917] on span "End Recording" at bounding box center [98, 918] width 19 height 19
click at [120, 539] on icon at bounding box center [115, 543] width 13 height 13
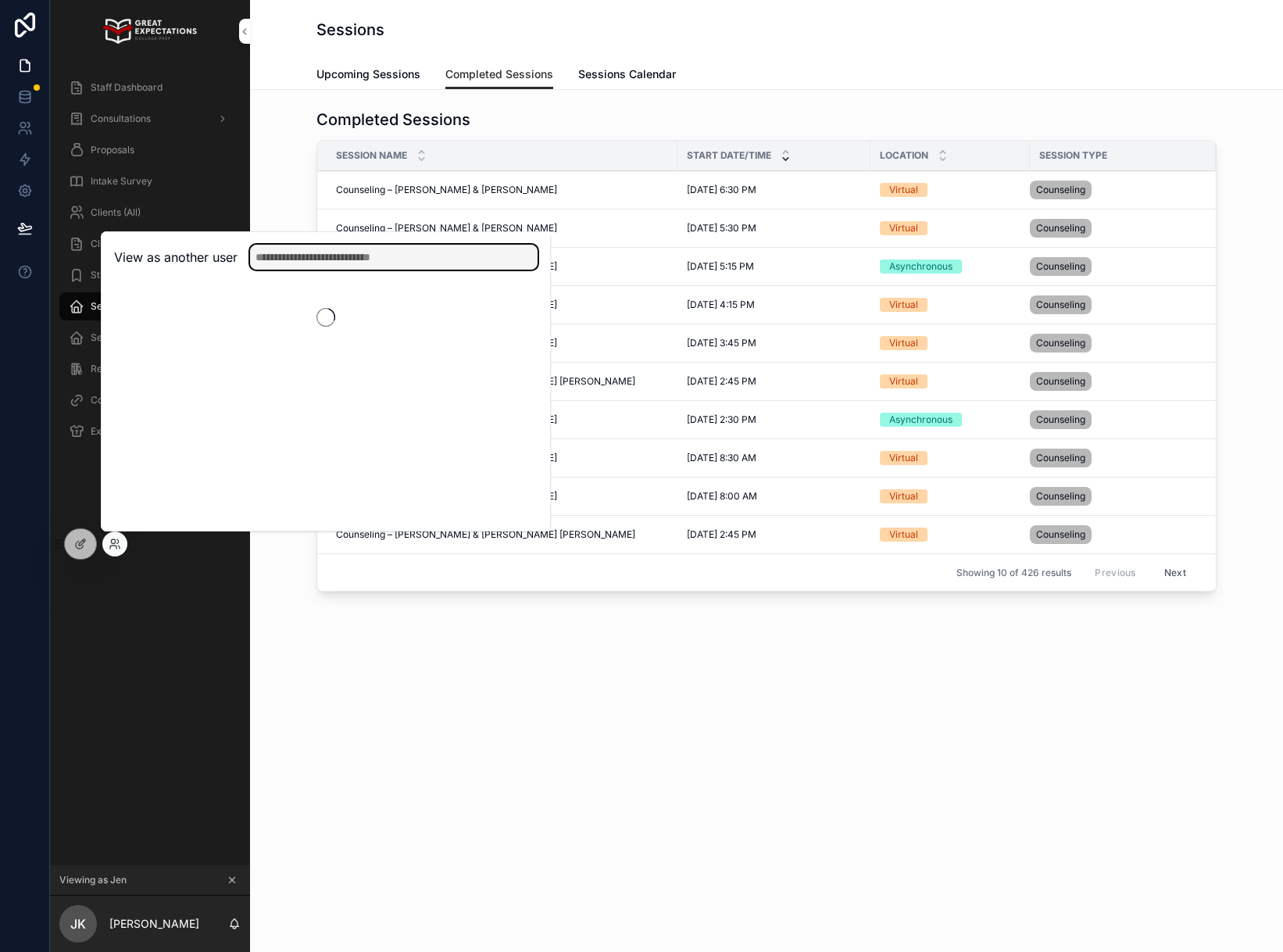
click at [404, 255] on input "text" at bounding box center [393, 257] width 287 height 25
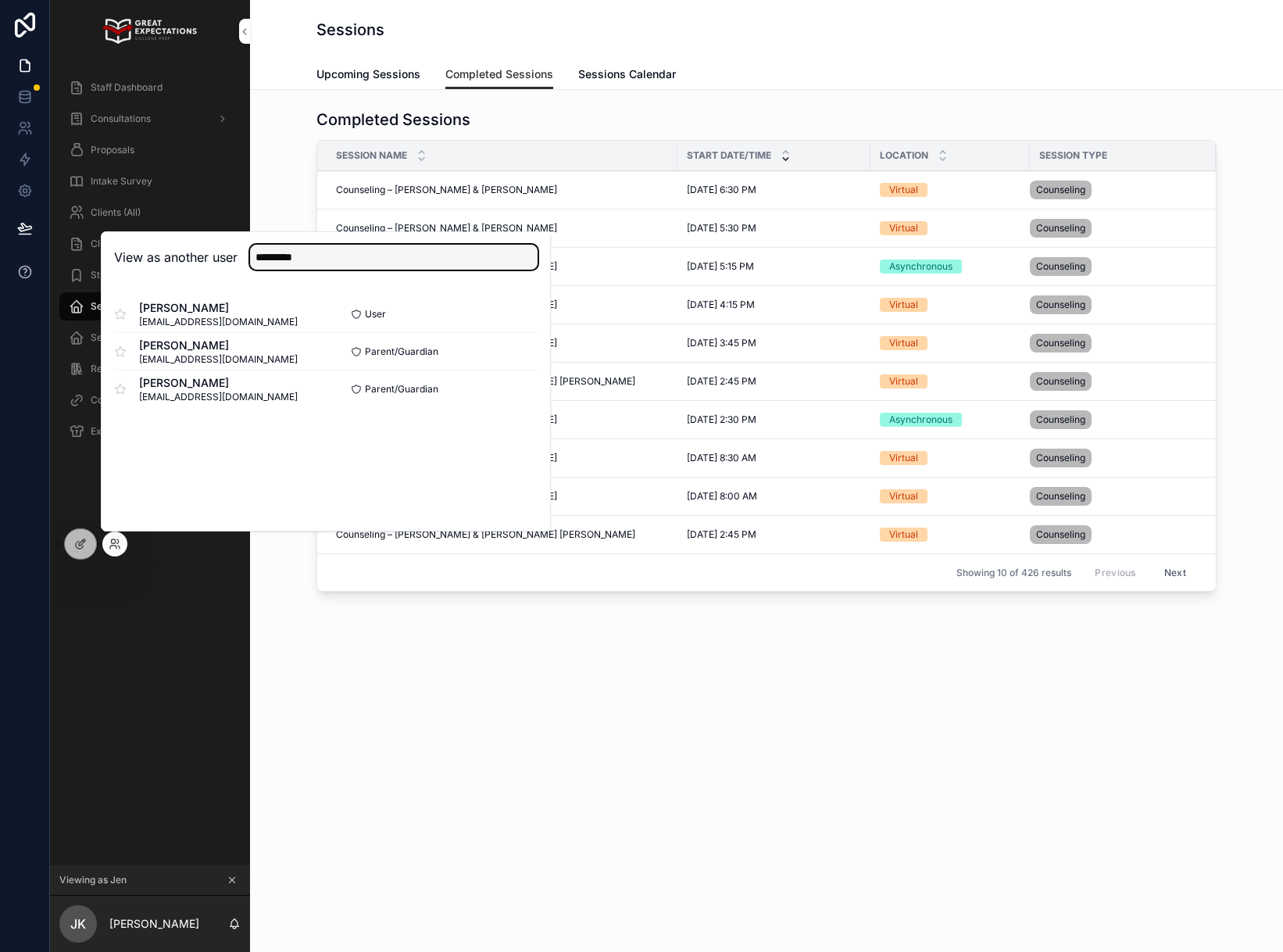
type input "*********"
click at [526, 357] on button "Select" at bounding box center [517, 351] width 40 height 23
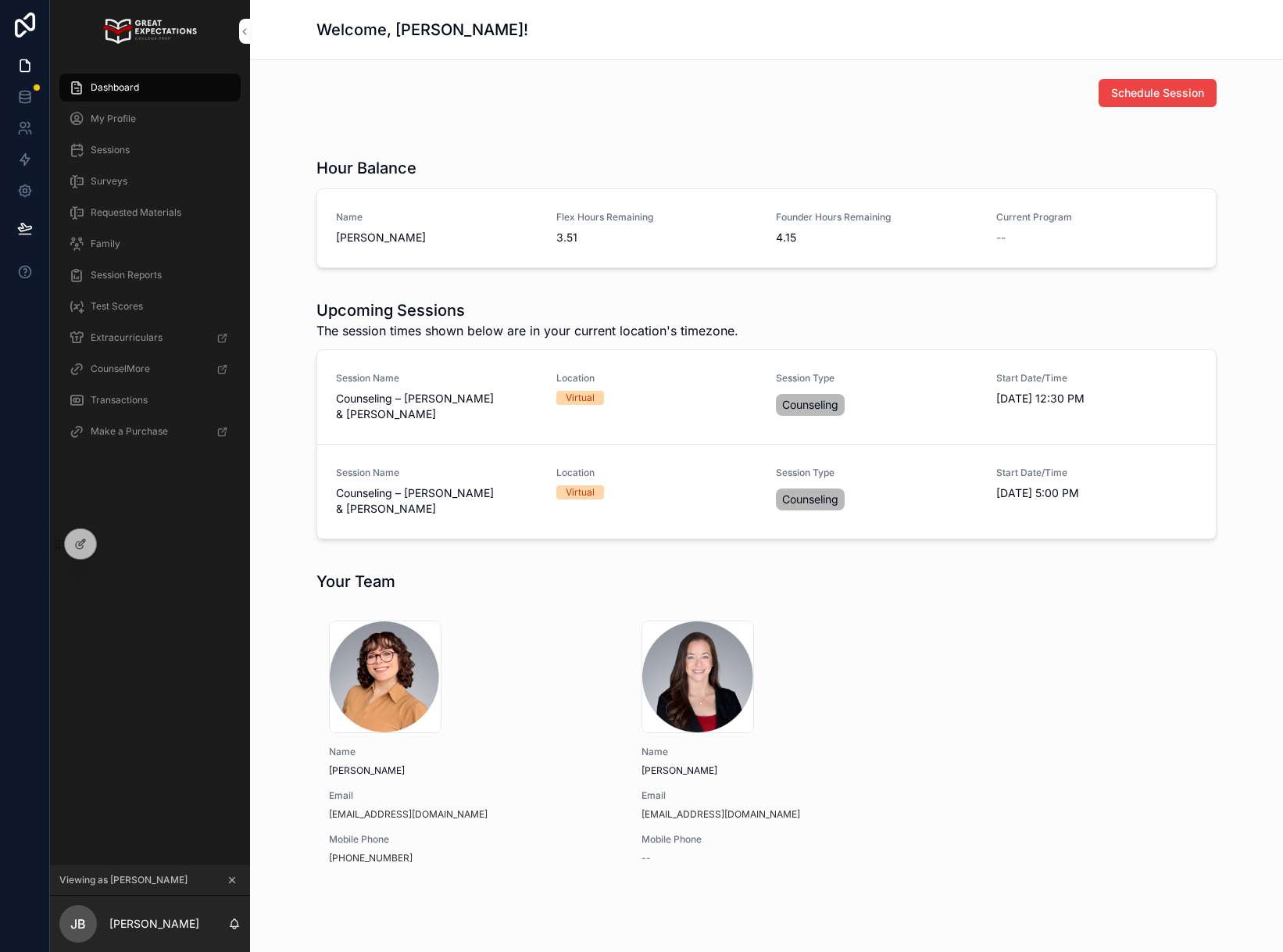
click at [157, 412] on div "Transactions" at bounding box center [150, 399] width 163 height 25
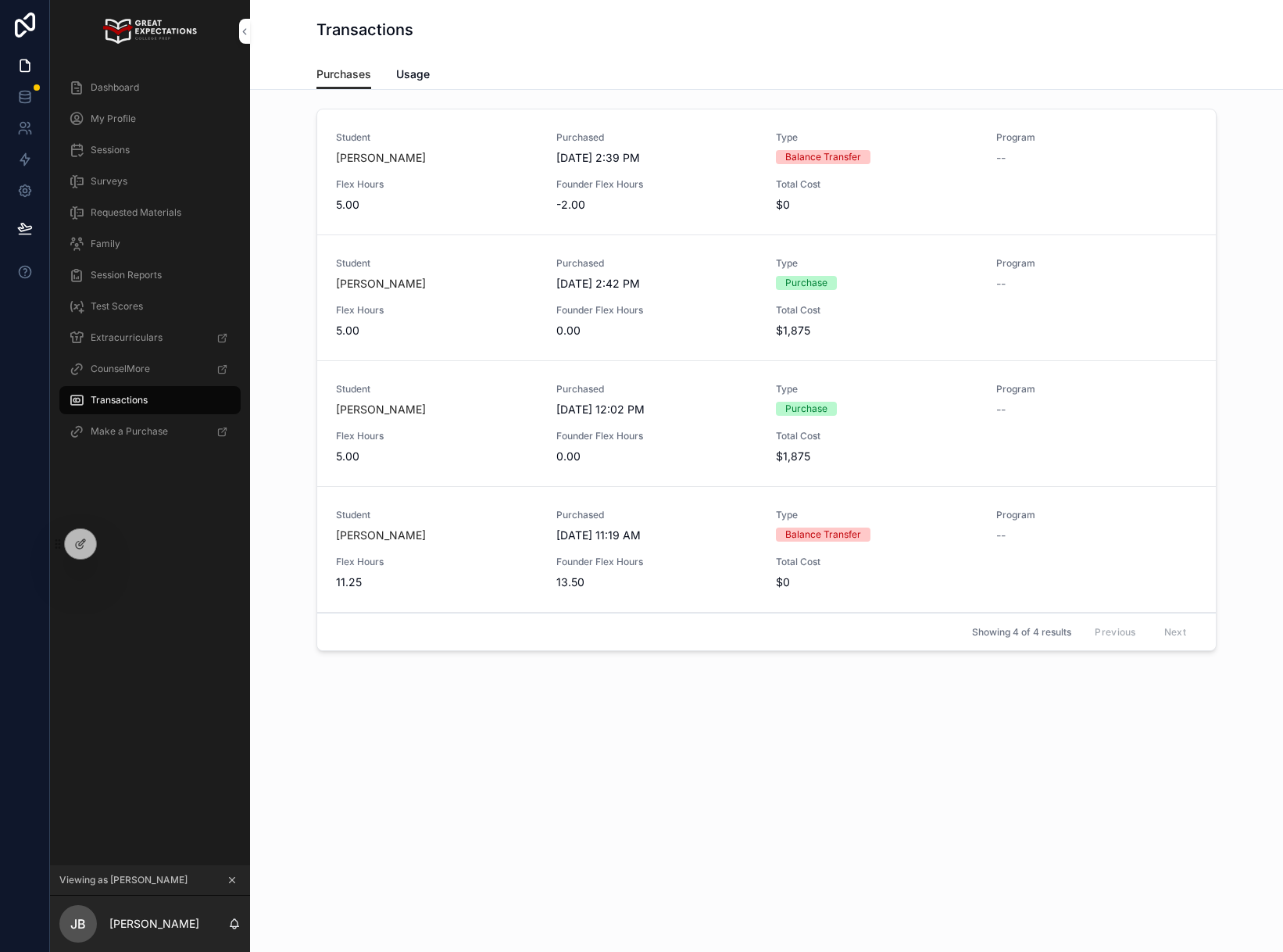
click at [408, 79] on span "Usage" at bounding box center [413, 74] width 34 height 16
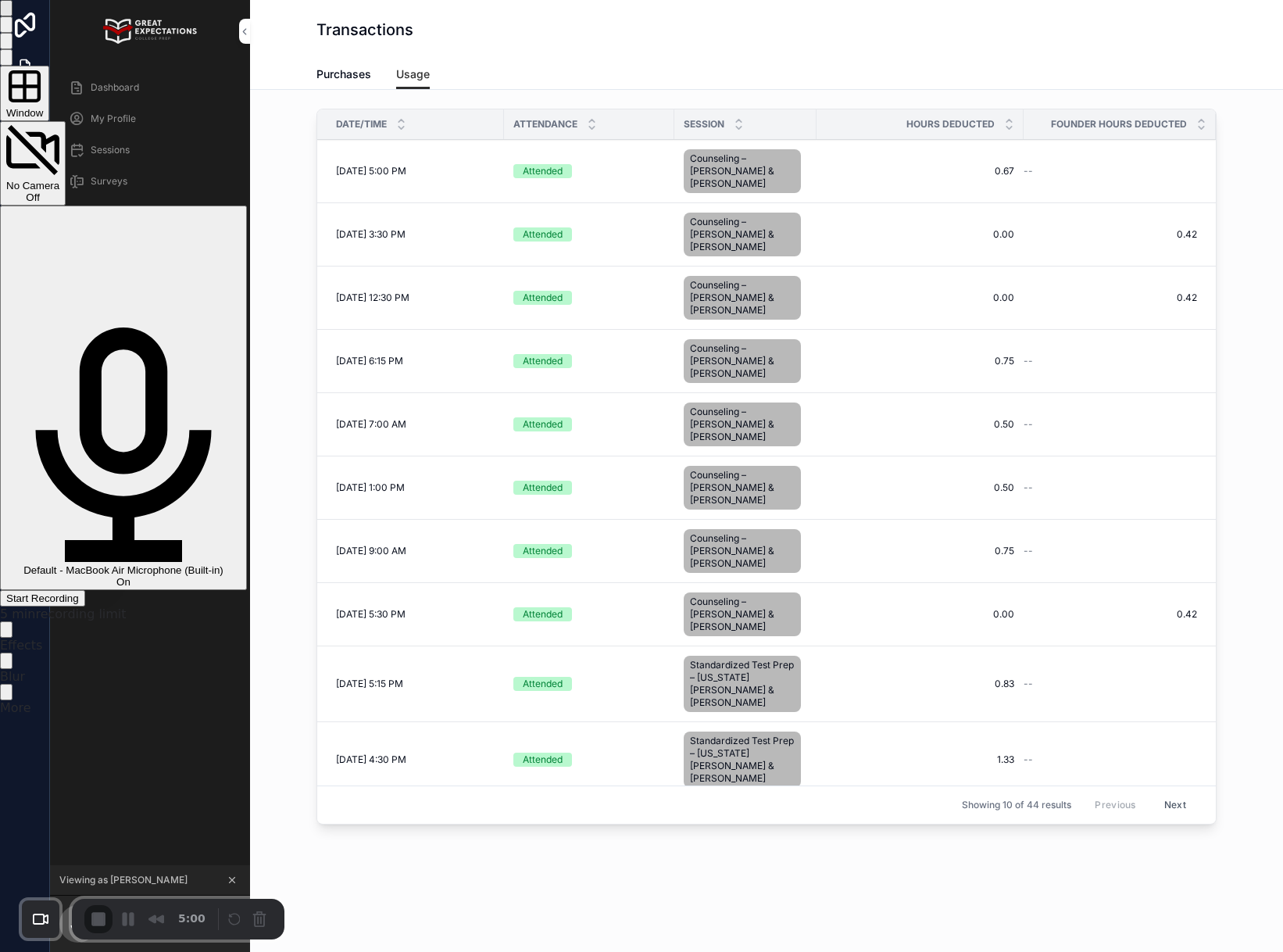
click at [79, 593] on div "Start Recording" at bounding box center [42, 598] width 73 height 12
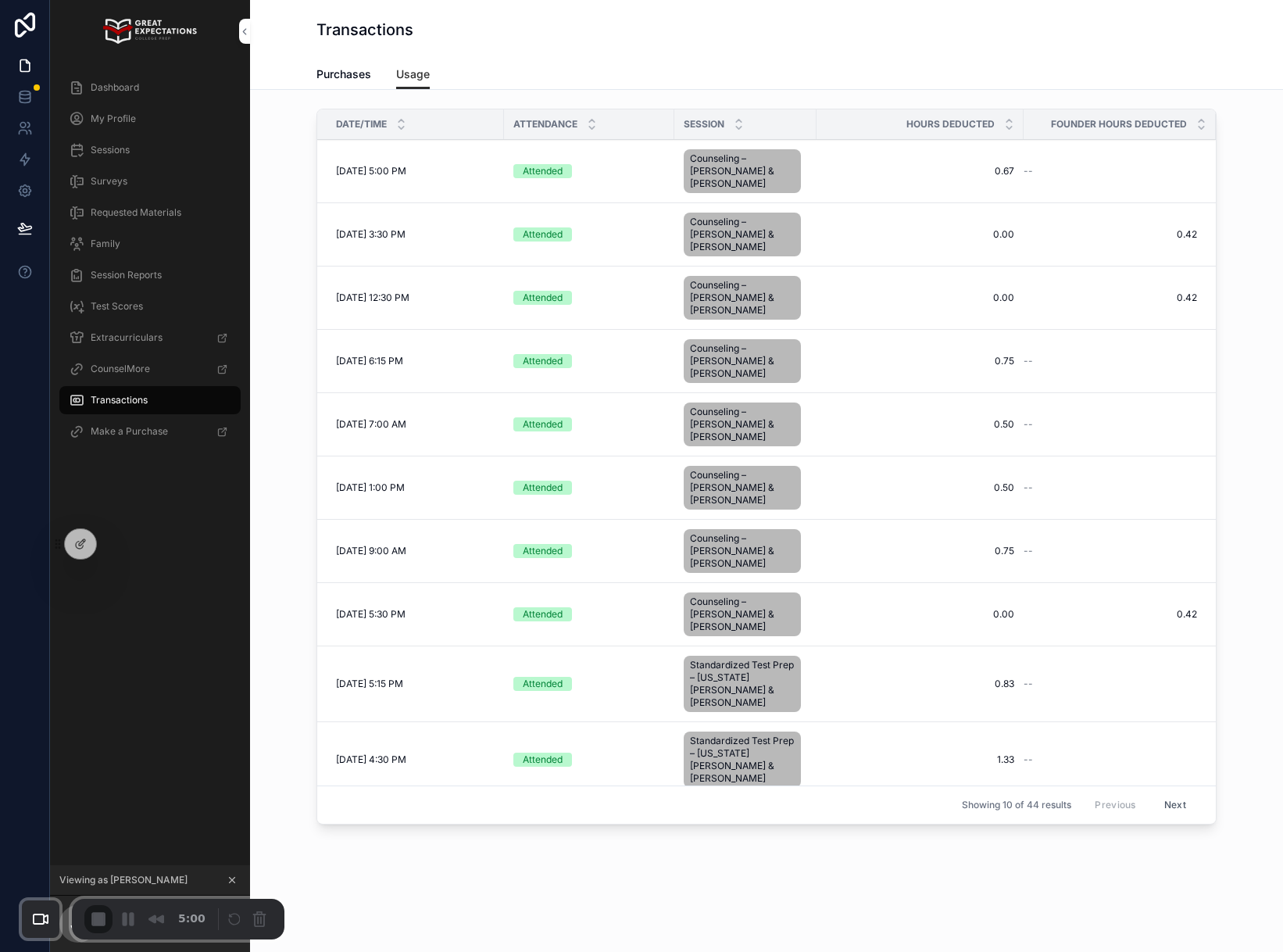
scroll to position [1, 0]
click at [102, 914] on span "End Recording" at bounding box center [100, 920] width 19 height 19
click at [153, 89] on div "Dashboard" at bounding box center [150, 87] width 163 height 25
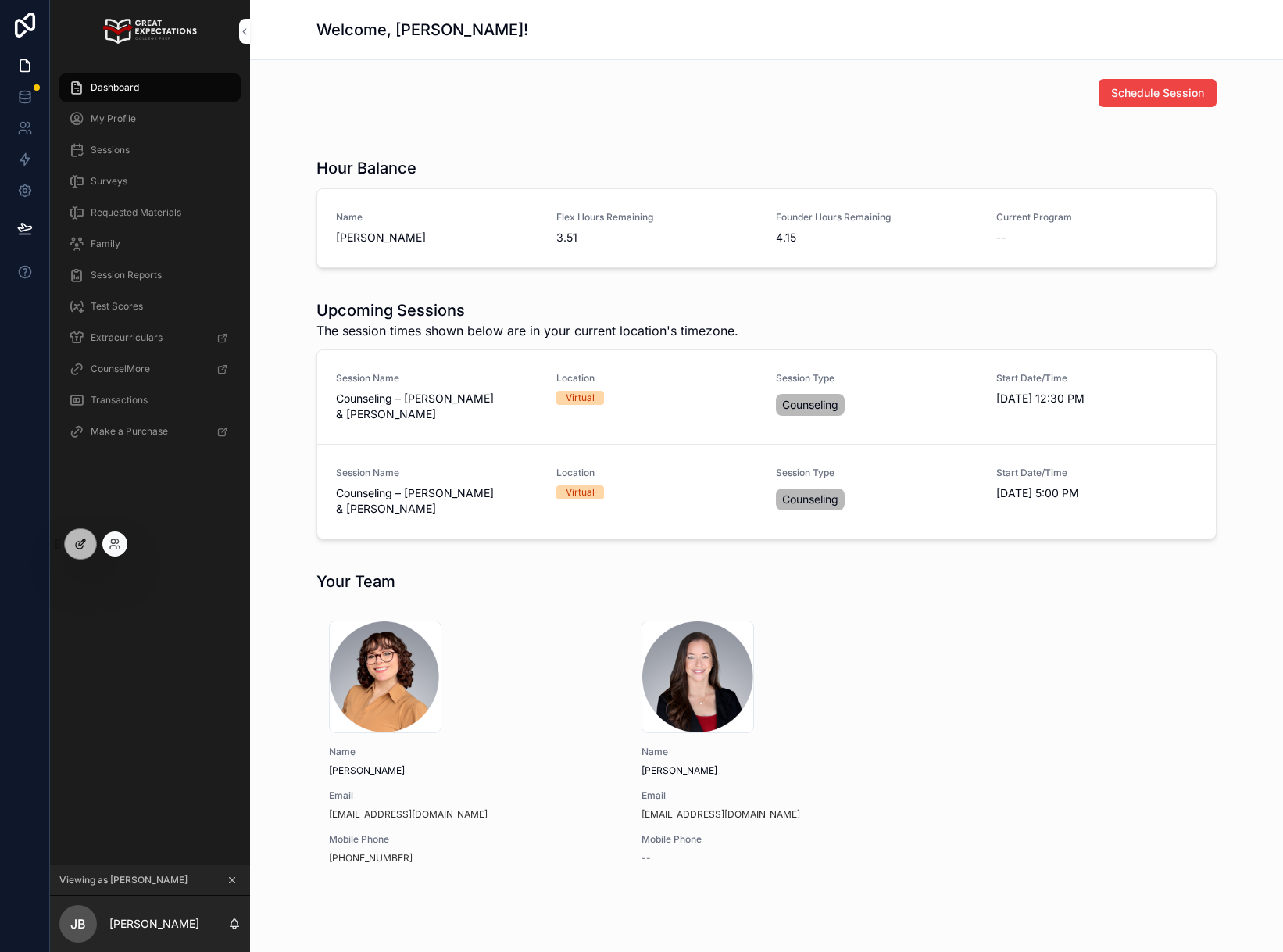
click at [80, 544] on icon at bounding box center [80, 543] width 13 height 13
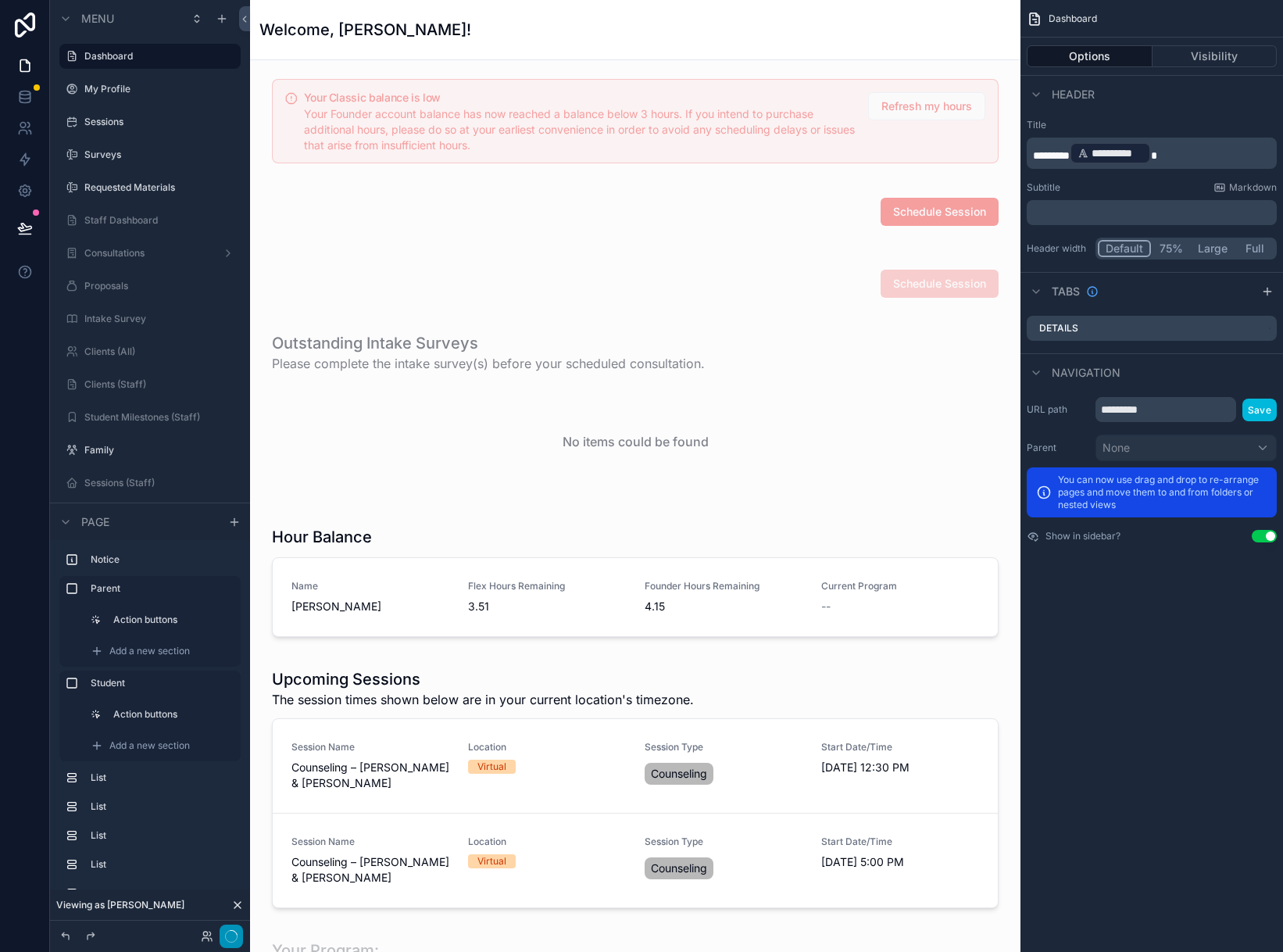
click at [227, 938] on icon "button" at bounding box center [231, 936] width 13 height 13
click at [227, 939] on button "Done" at bounding box center [225, 936] width 36 height 23
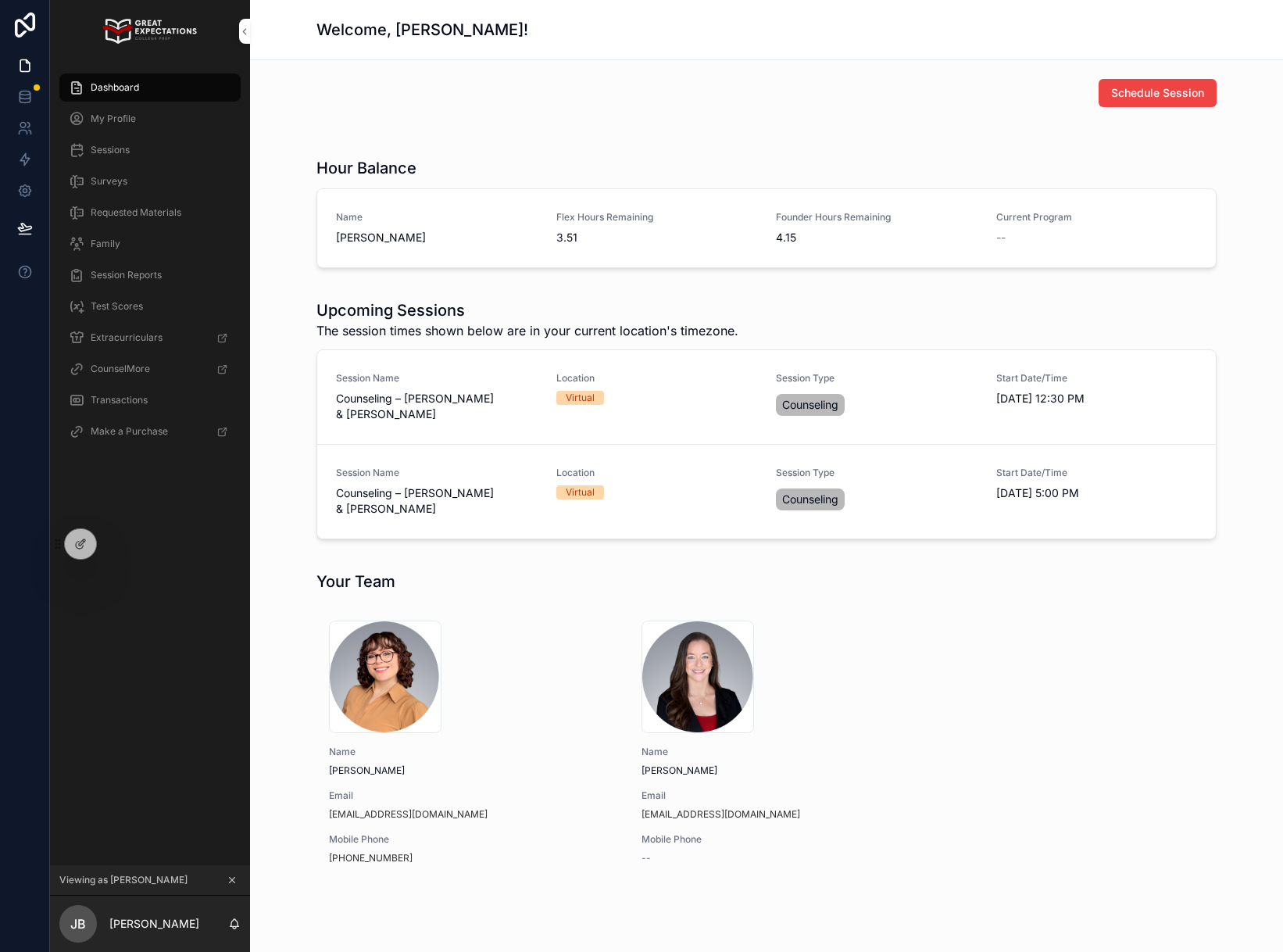
click at [229, 882] on icon "scrollable content" at bounding box center [231, 879] width 11 height 11
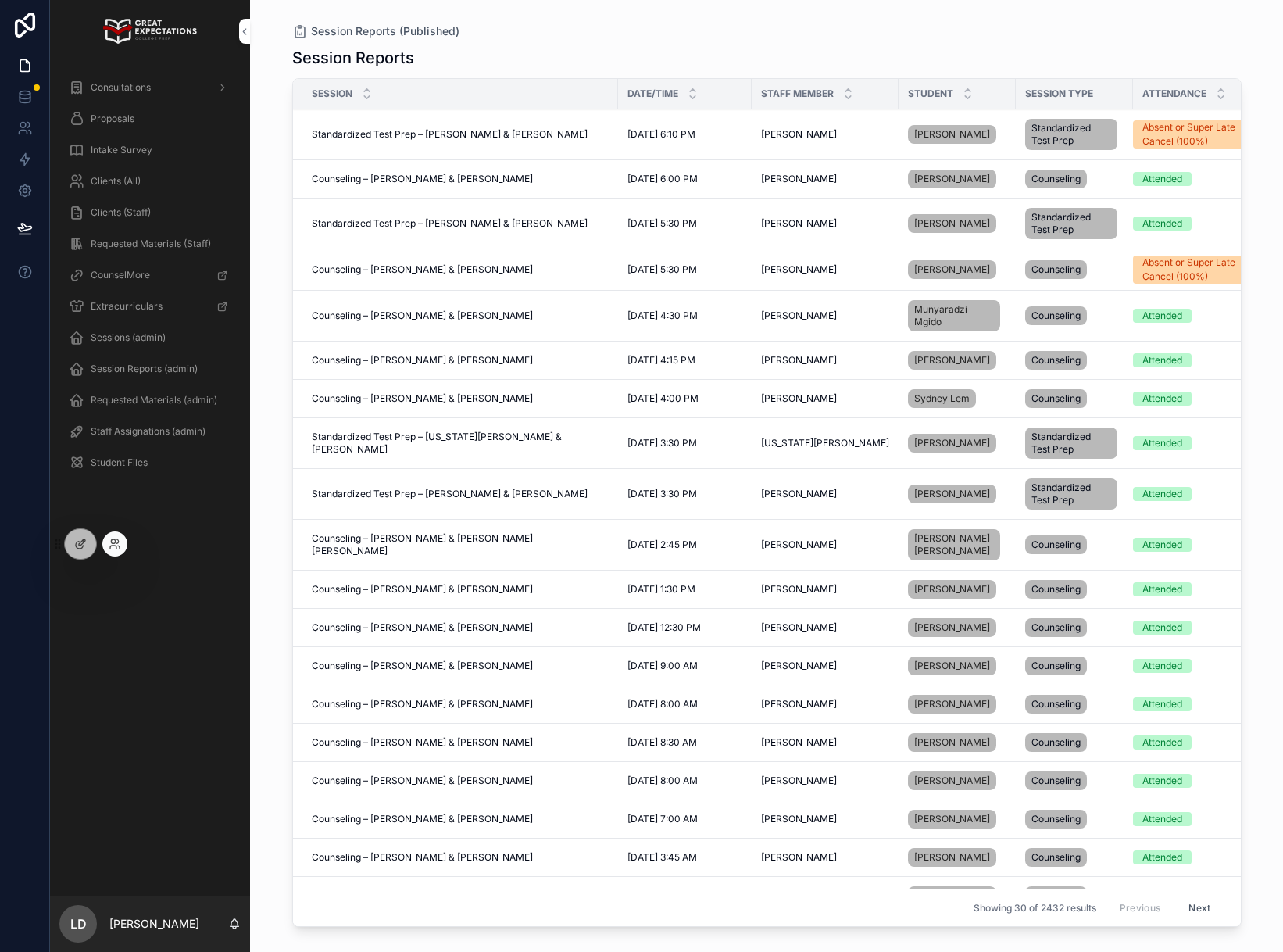
click at [126, 548] on div at bounding box center [115, 543] width 25 height 25
click at [119, 546] on icon at bounding box center [119, 546] width 2 height 3
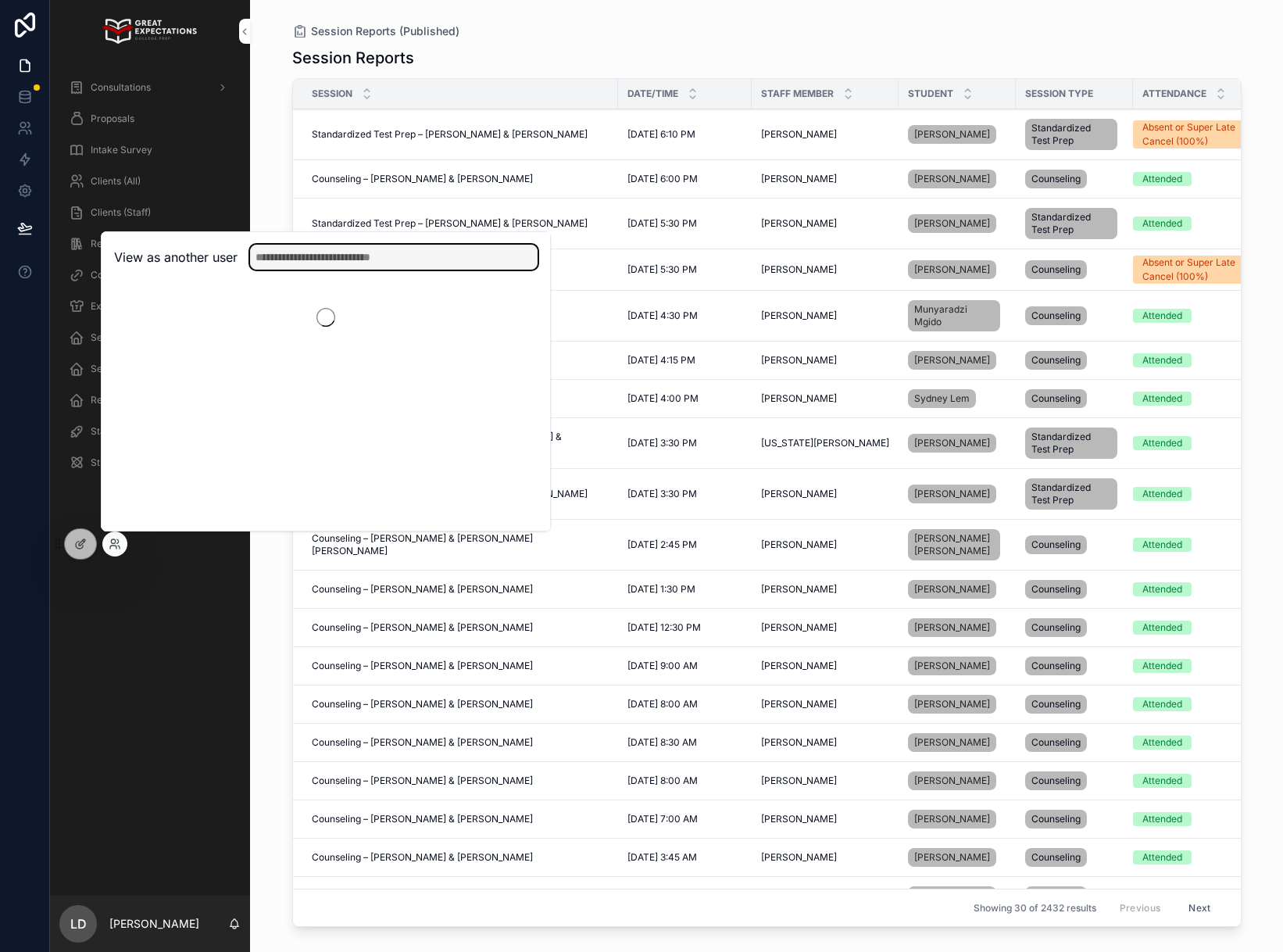
click at [431, 251] on input "text" at bounding box center [393, 257] width 287 height 25
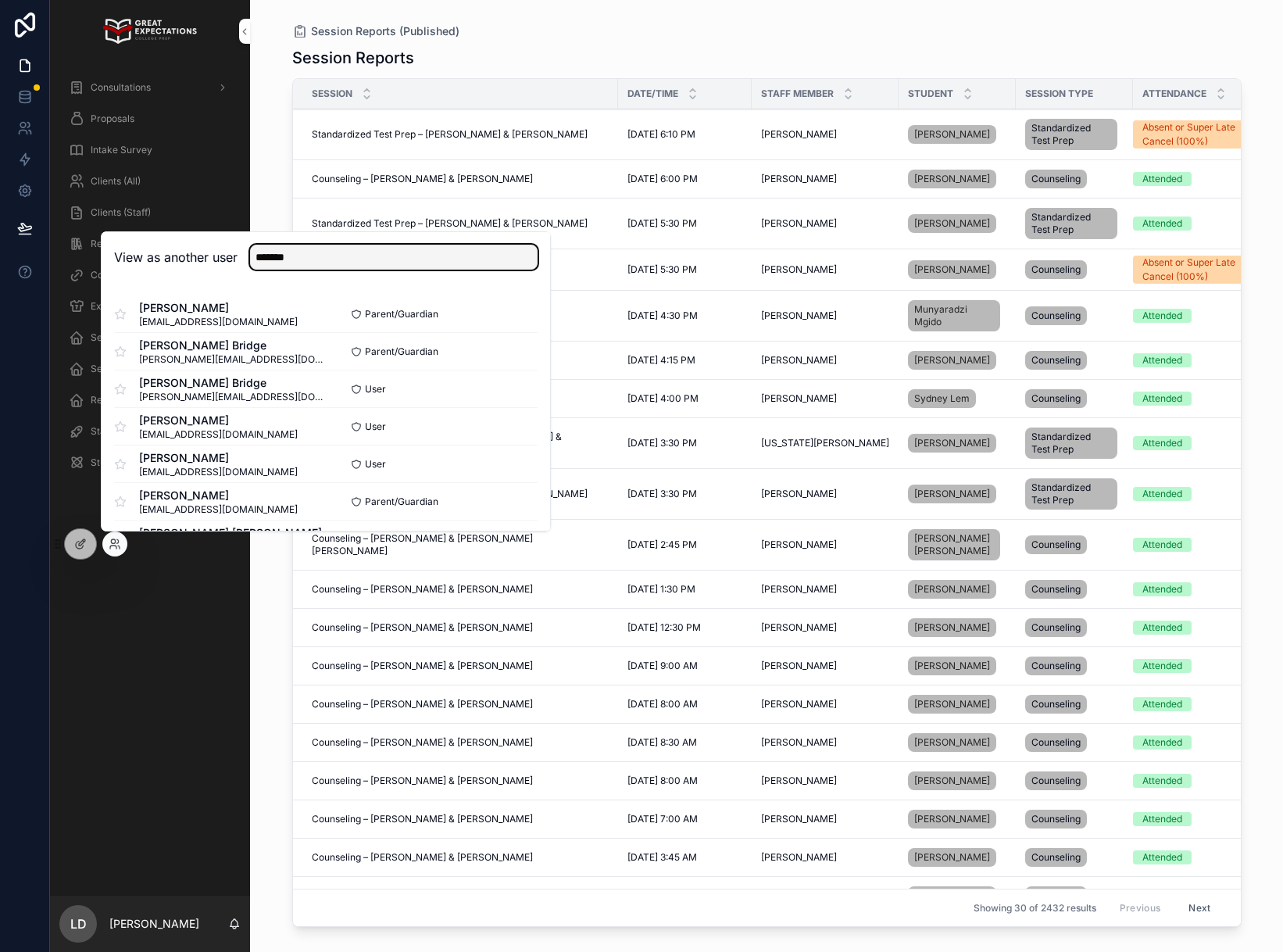
type input "*******"
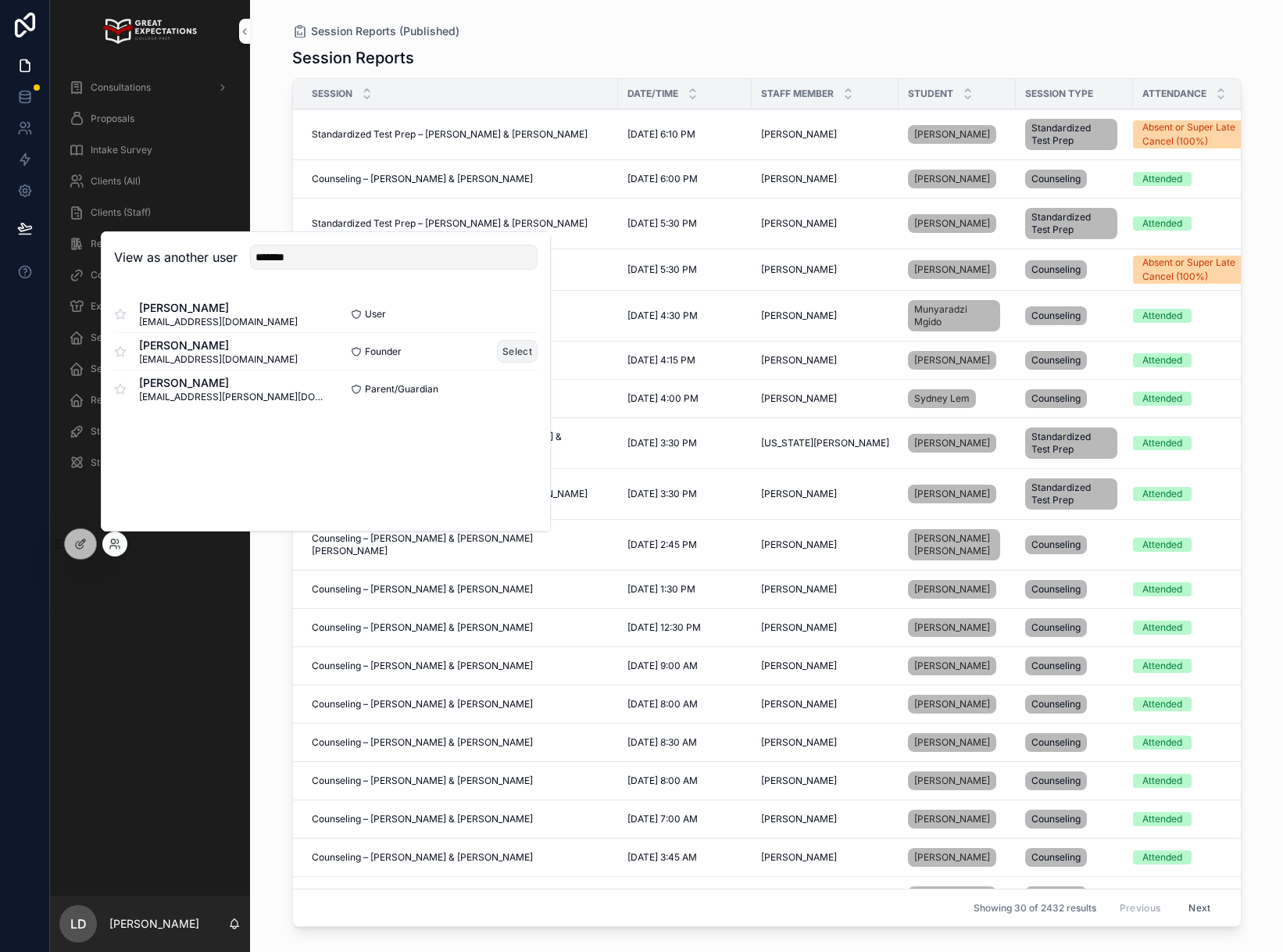
click at [504, 352] on button "Select" at bounding box center [517, 351] width 40 height 23
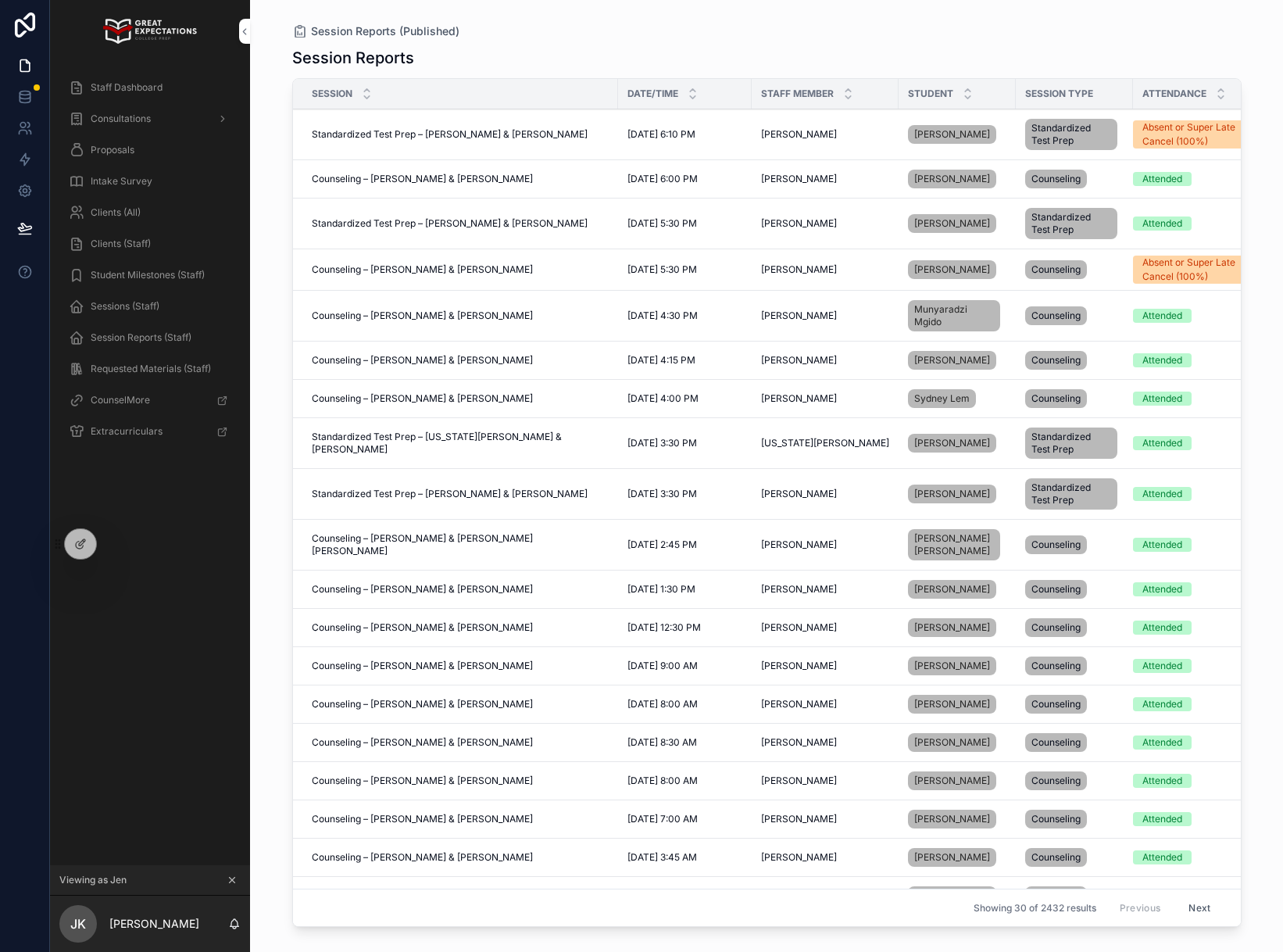
click at [122, 90] on span "Staff Dashboard" at bounding box center [126, 87] width 72 height 13
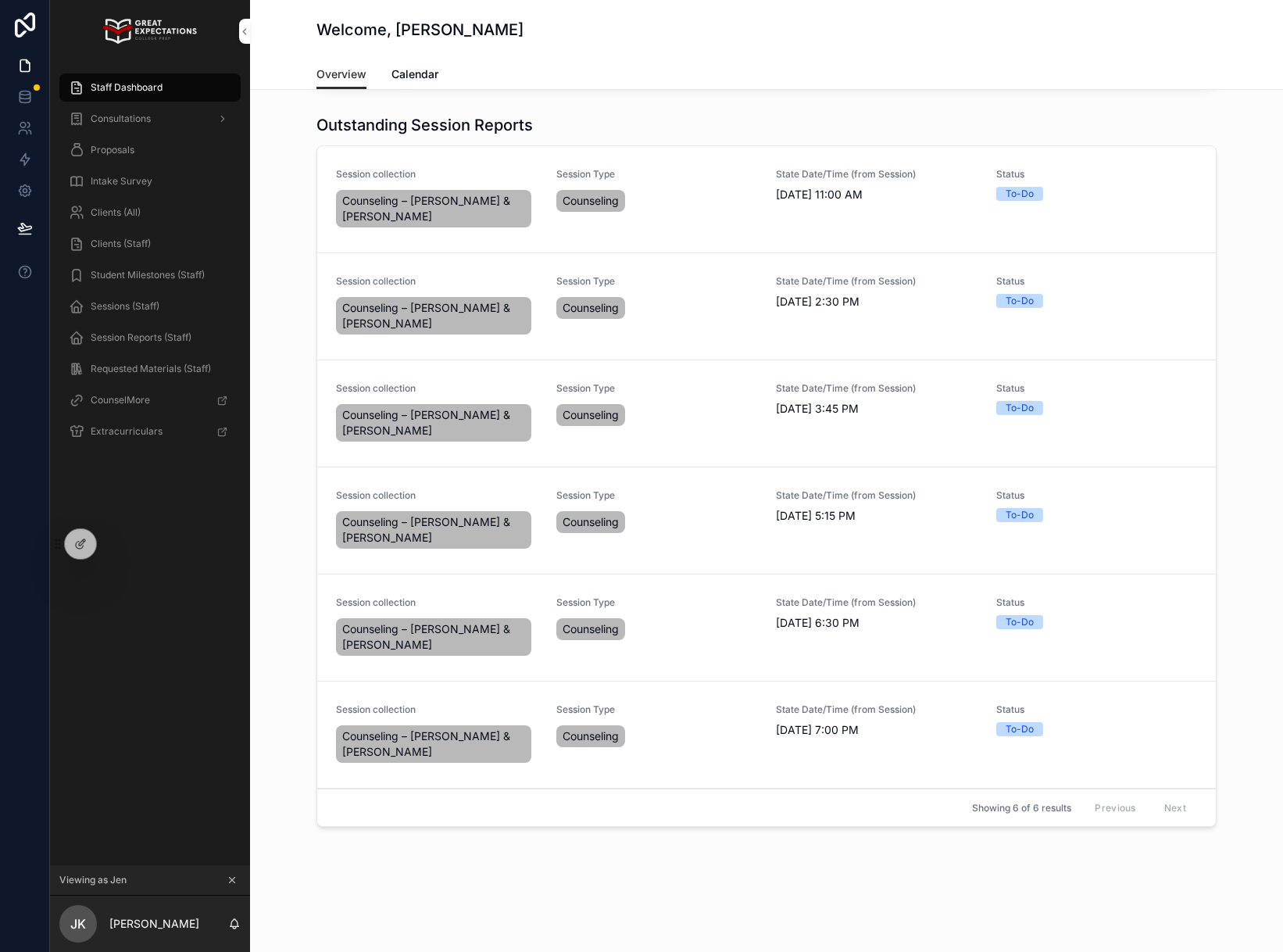
scroll to position [476, 0]
click at [170, 96] on div "Staff Dashboard" at bounding box center [150, 87] width 163 height 25
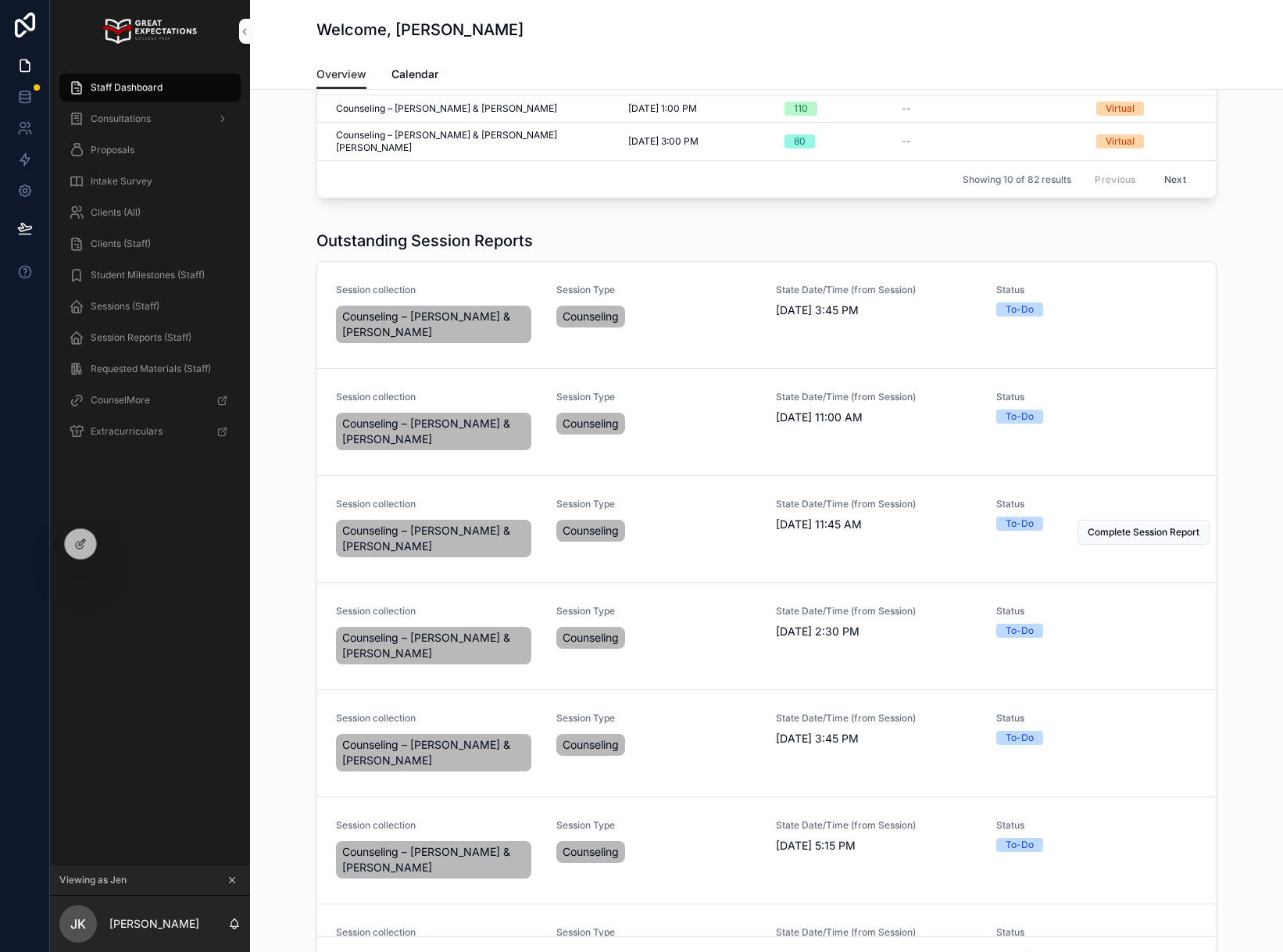
scroll to position [5, 0]
